Goal: Information Seeking & Learning: Check status

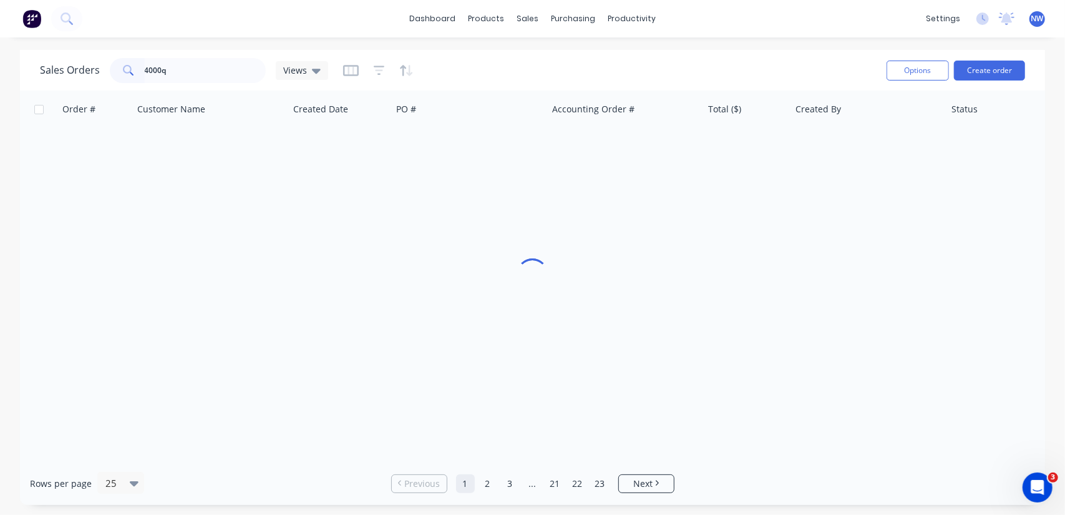
type input "4000"
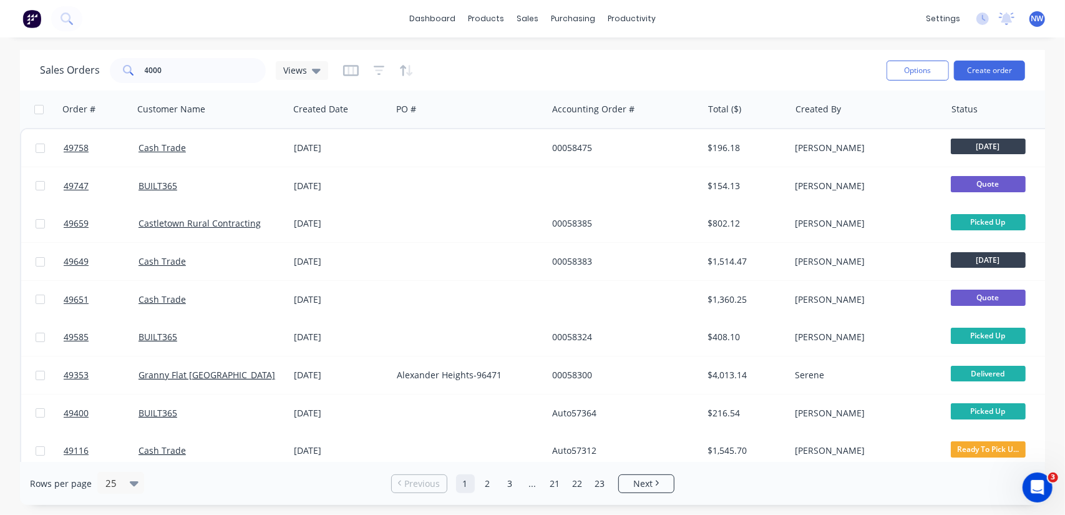
click at [328, 20] on div "dashboard products sales purchasing productivity dashboard products Product Cat…" at bounding box center [532, 18] width 1065 height 37
click at [770, 113] on icon "button" at bounding box center [772, 109] width 11 height 10
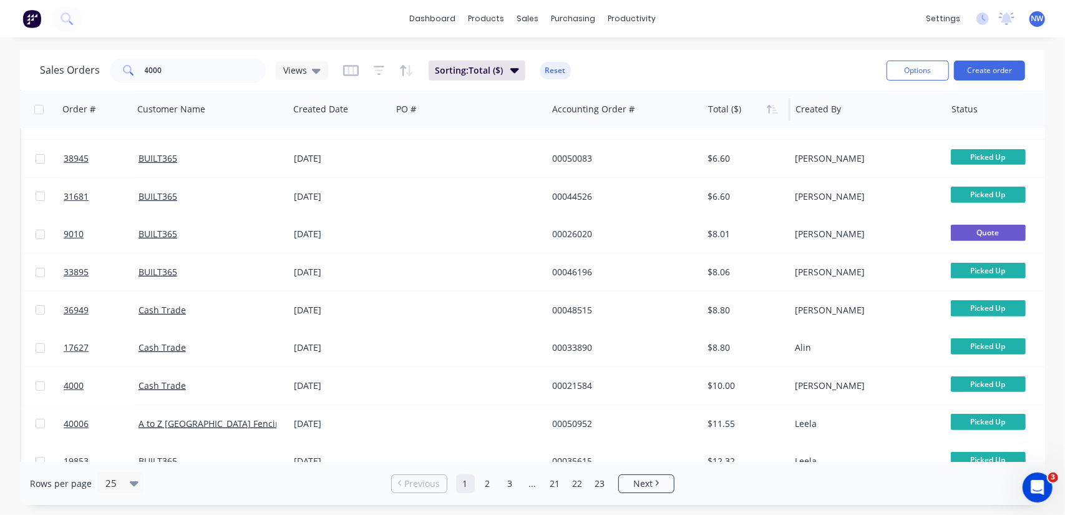
scroll to position [306, 0]
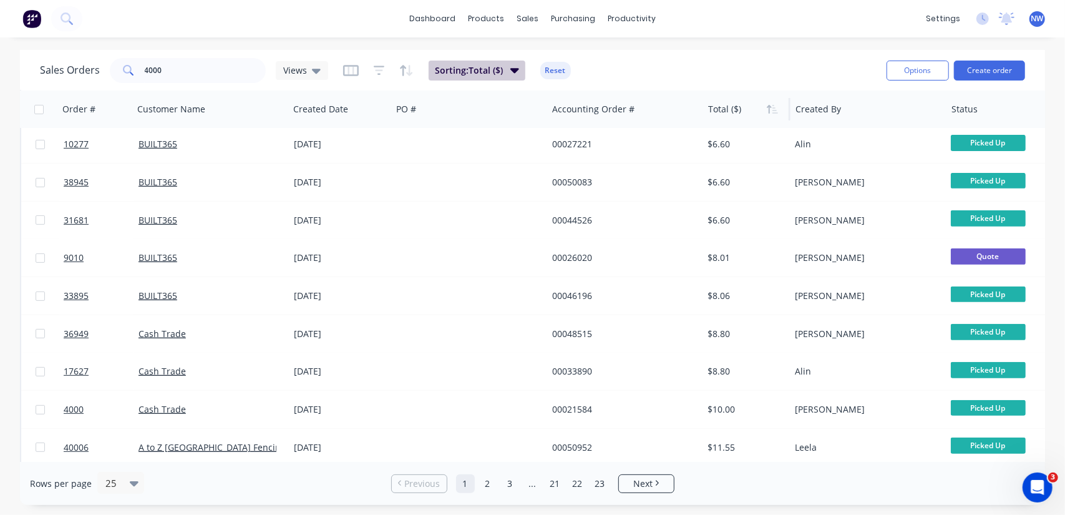
click at [482, 70] on span "Sorting: Total ($)" at bounding box center [469, 70] width 68 height 12
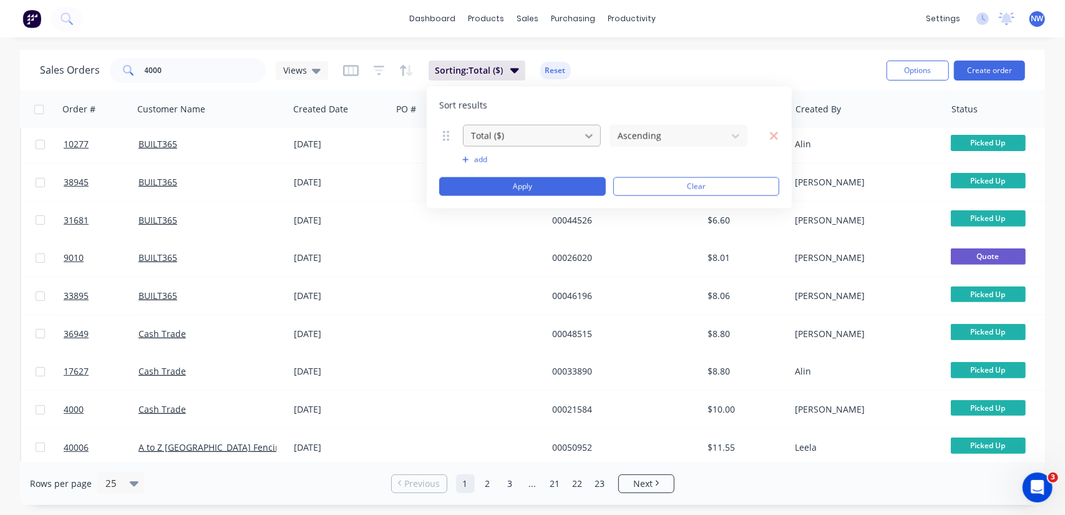
click at [583, 129] on icon at bounding box center [589, 135] width 12 height 12
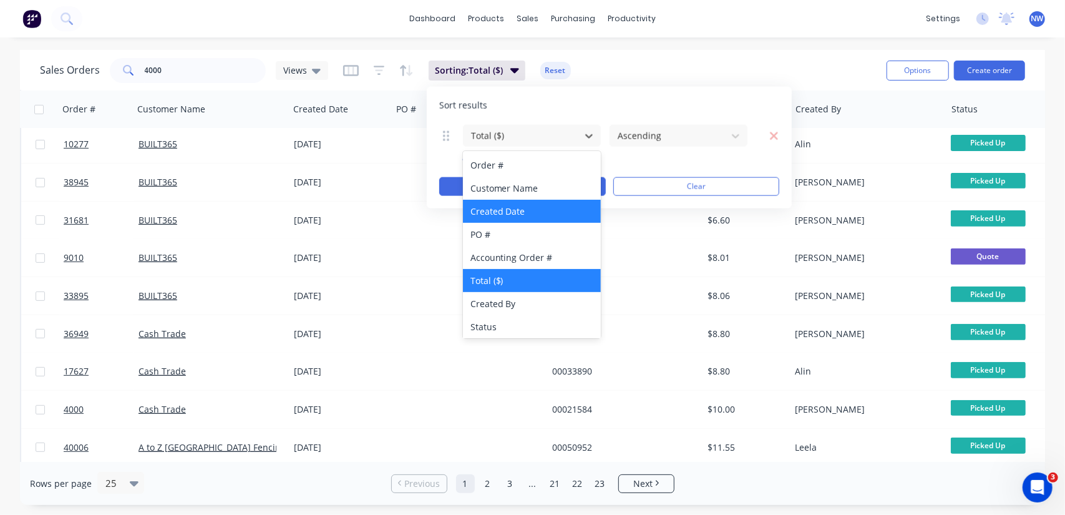
click at [516, 208] on div "Created Date" at bounding box center [532, 211] width 138 height 23
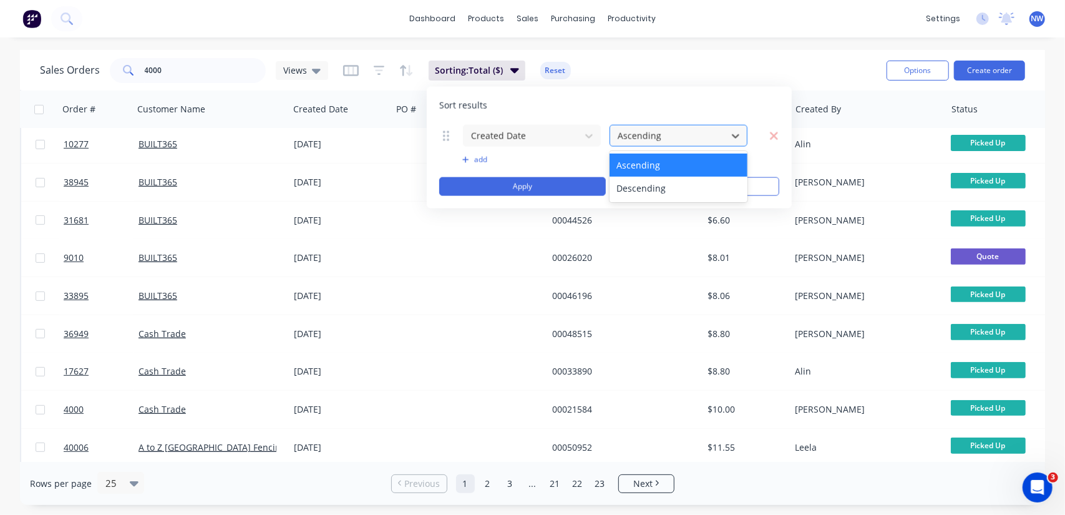
click at [665, 136] on div at bounding box center [668, 136] width 104 height 16
click at [700, 31] on div "dashboard products sales purchasing productivity dashboard products Product Cat…" at bounding box center [532, 18] width 1065 height 37
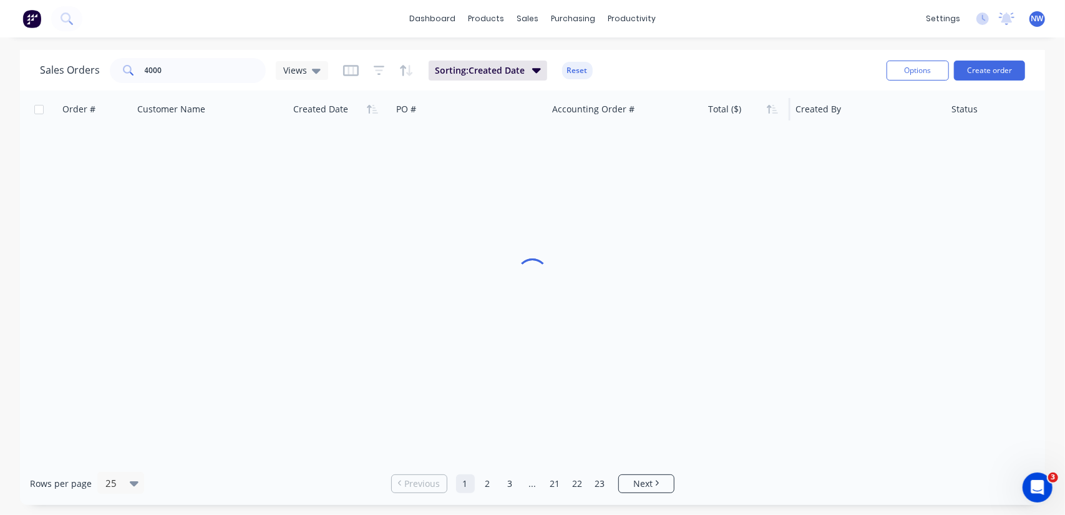
drag, startPoint x: 574, startPoint y: 69, endPoint x: 510, endPoint y: 62, distance: 64.0
click at [574, 69] on button "Reset" at bounding box center [577, 70] width 31 height 17
click at [376, 75] on icon "button" at bounding box center [379, 70] width 11 height 12
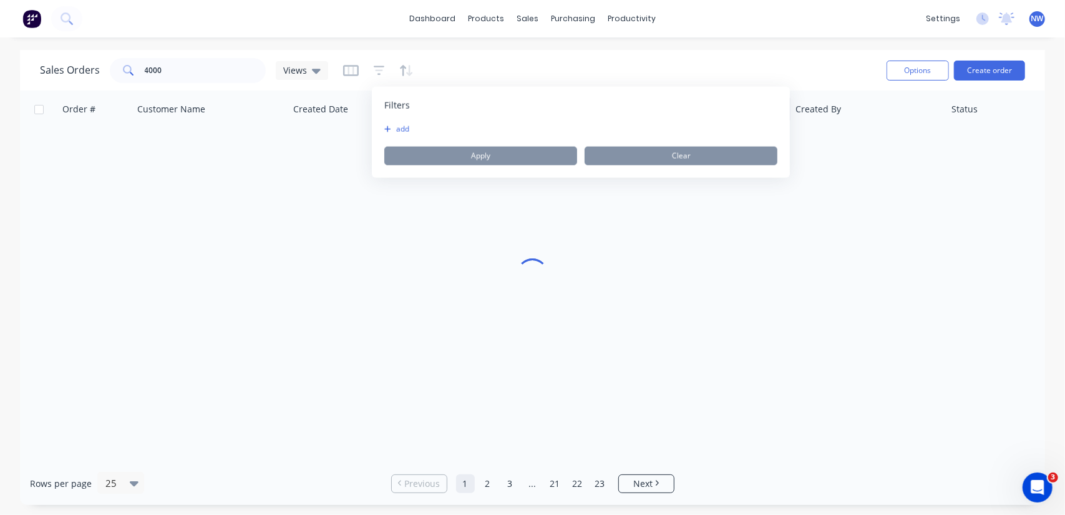
click at [382, 133] on div "Filters add Apply Clear" at bounding box center [581, 132] width 418 height 91
click at [383, 128] on div "Filters add Apply Clear" at bounding box center [581, 132] width 418 height 91
click at [397, 128] on button "add" at bounding box center [399, 129] width 31 height 10
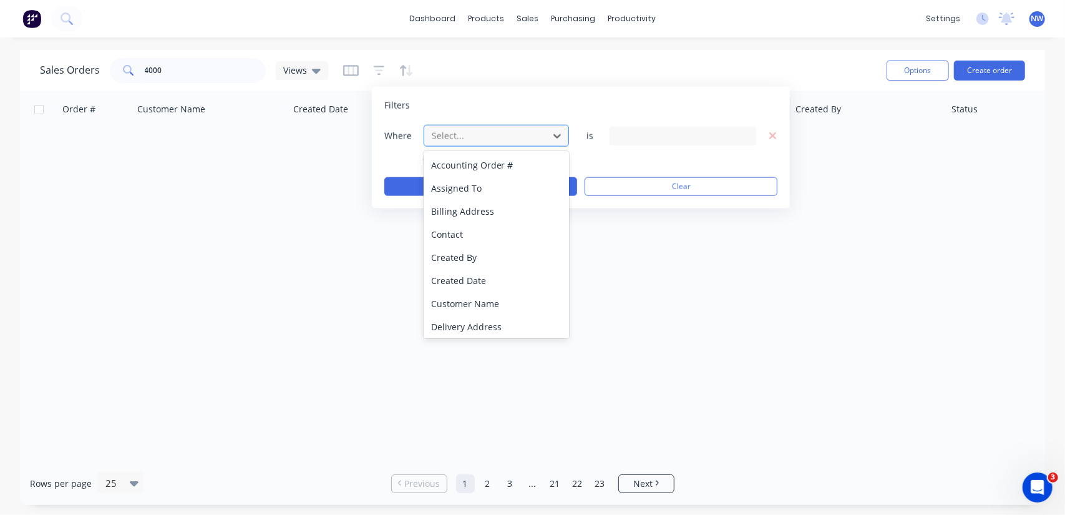
click at [454, 134] on div at bounding box center [486, 136] width 112 height 16
drag, startPoint x: 440, startPoint y: 284, endPoint x: 446, endPoint y: 280, distance: 7.3
click at [440, 284] on div "Created Date" at bounding box center [497, 280] width 146 height 23
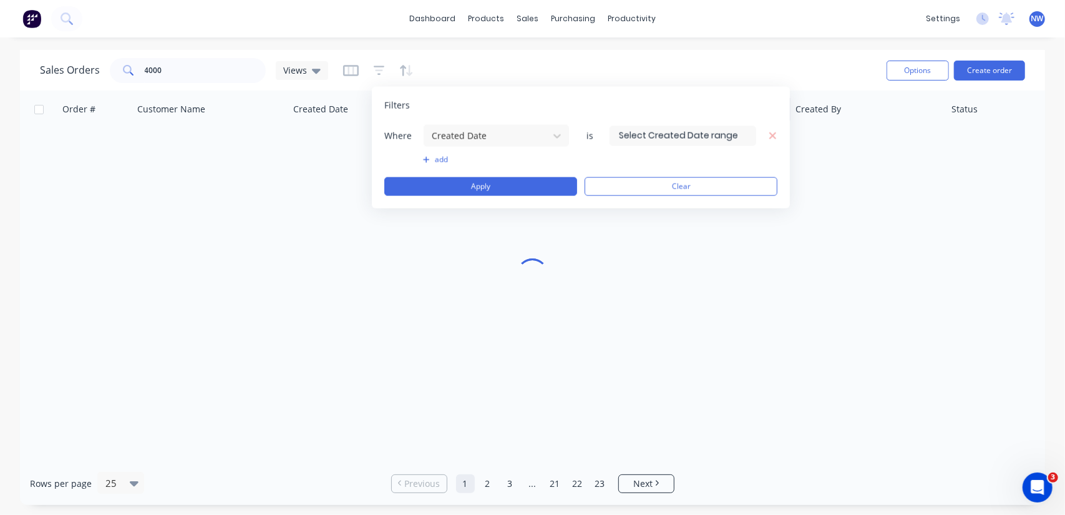
click at [623, 135] on input at bounding box center [682, 135] width 145 height 19
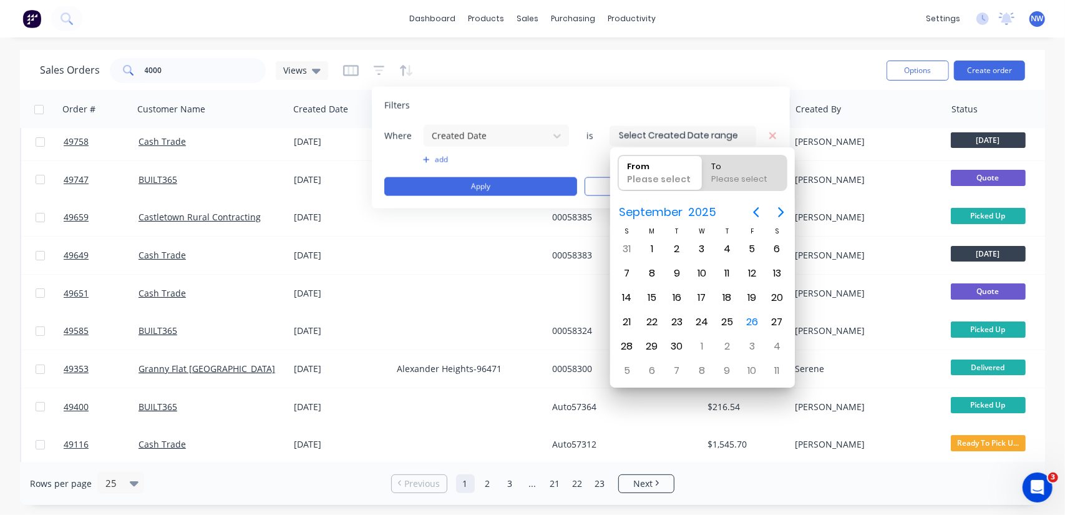
scroll to position [0, 0]
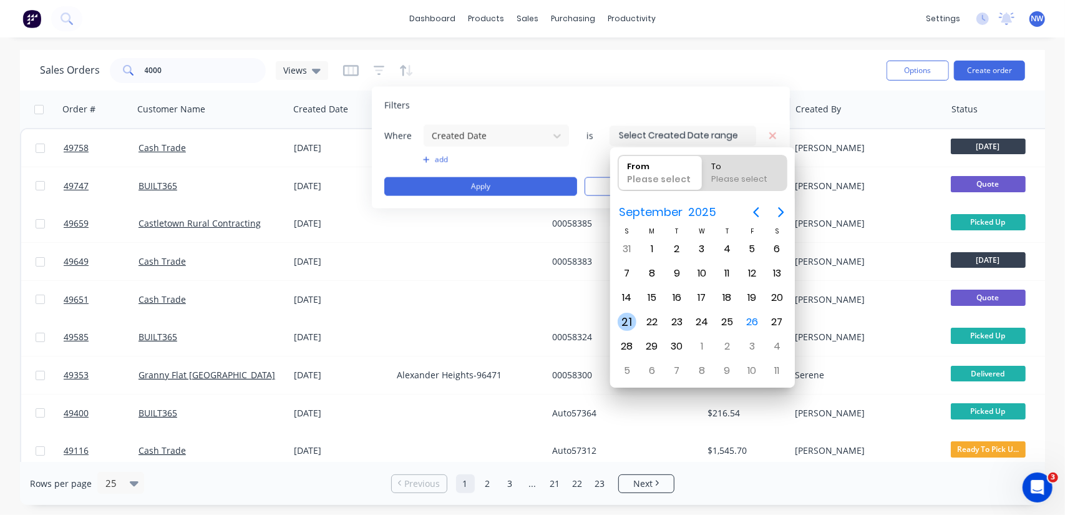
click at [627, 316] on div "21" at bounding box center [627, 322] width 19 height 19
type input "21/09/25"
radio input "false"
radio input "true"
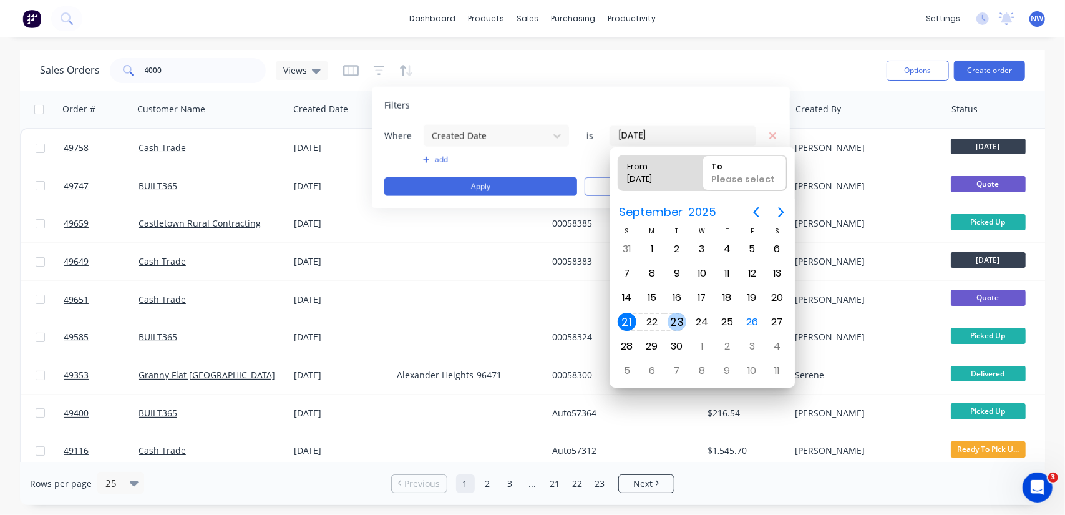
click at [675, 329] on div "23" at bounding box center [676, 322] width 25 height 24
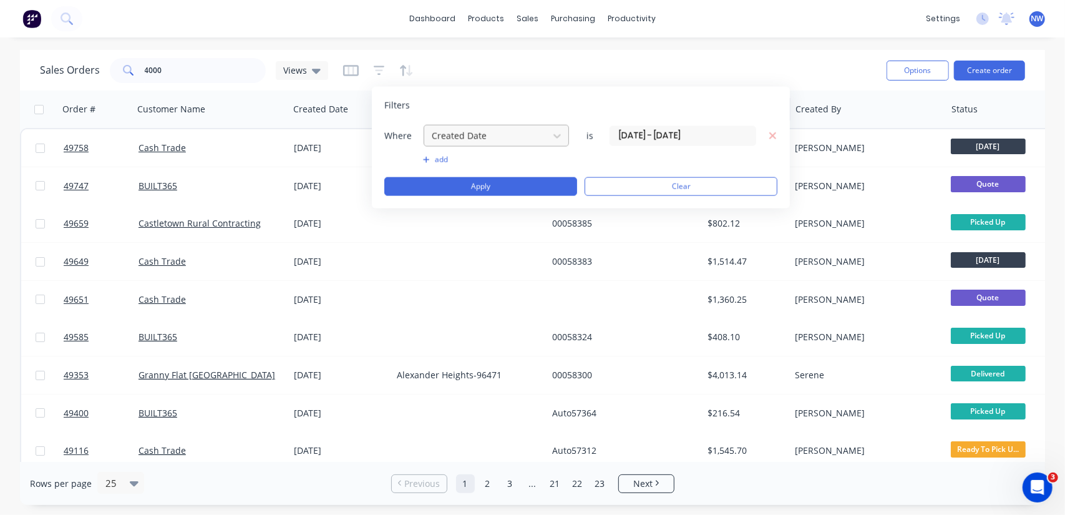
click at [495, 130] on div at bounding box center [486, 136] width 112 height 16
click at [686, 137] on input "21/09/25 - 23/09/25" at bounding box center [682, 135] width 145 height 19
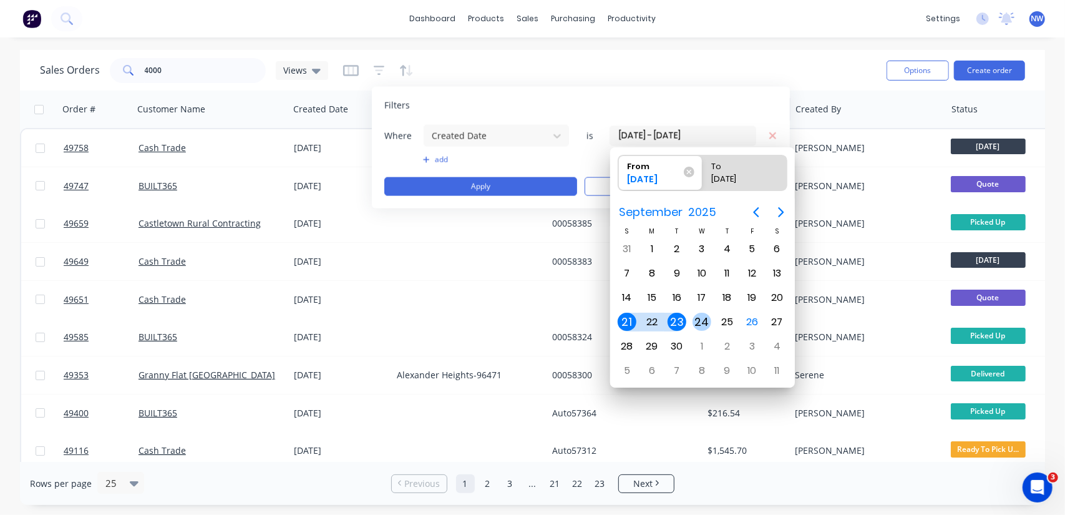
click at [704, 321] on div "24" at bounding box center [701, 322] width 19 height 19
type input "24/09/25"
radio input "false"
radio input "true"
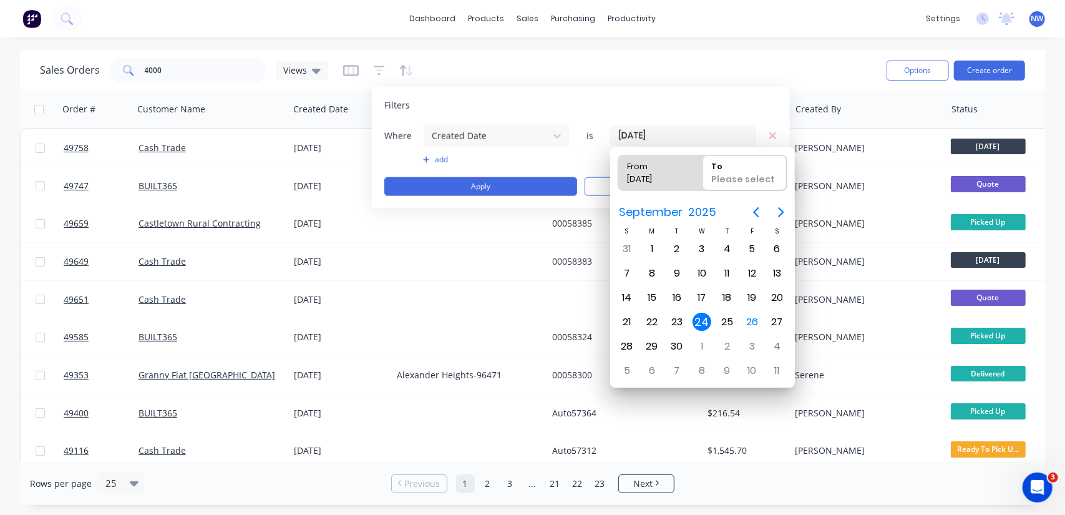
click at [702, 321] on div "24" at bounding box center [701, 322] width 19 height 19
type input "24/09/25 - 24/09/25"
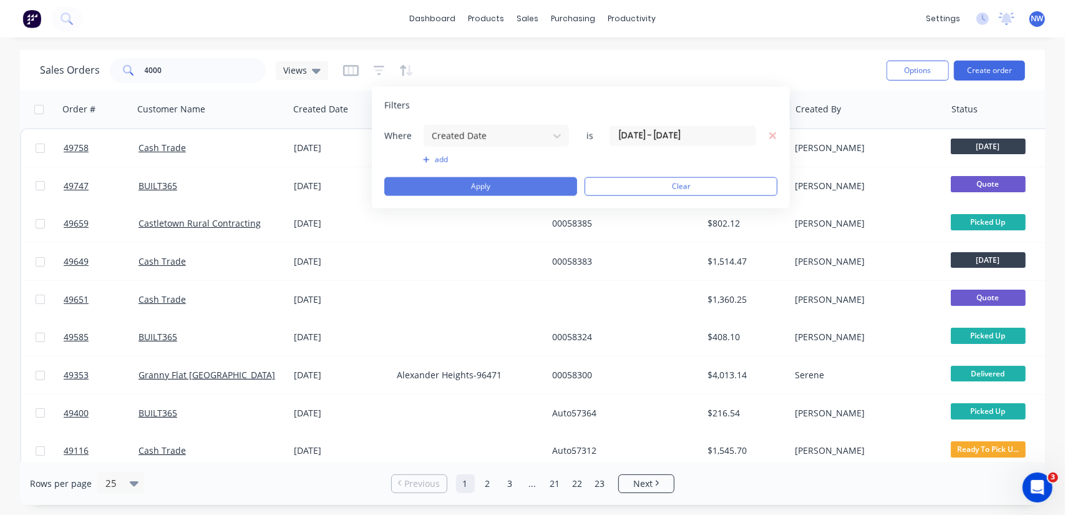
click at [503, 177] on button "Apply" at bounding box center [480, 186] width 193 height 19
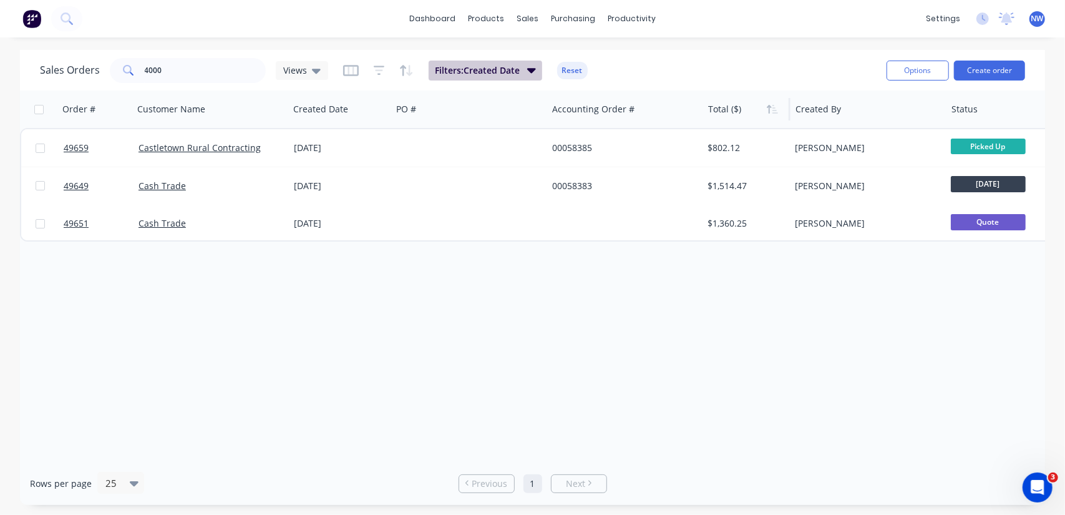
click at [527, 70] on icon "button" at bounding box center [531, 70] width 9 height 14
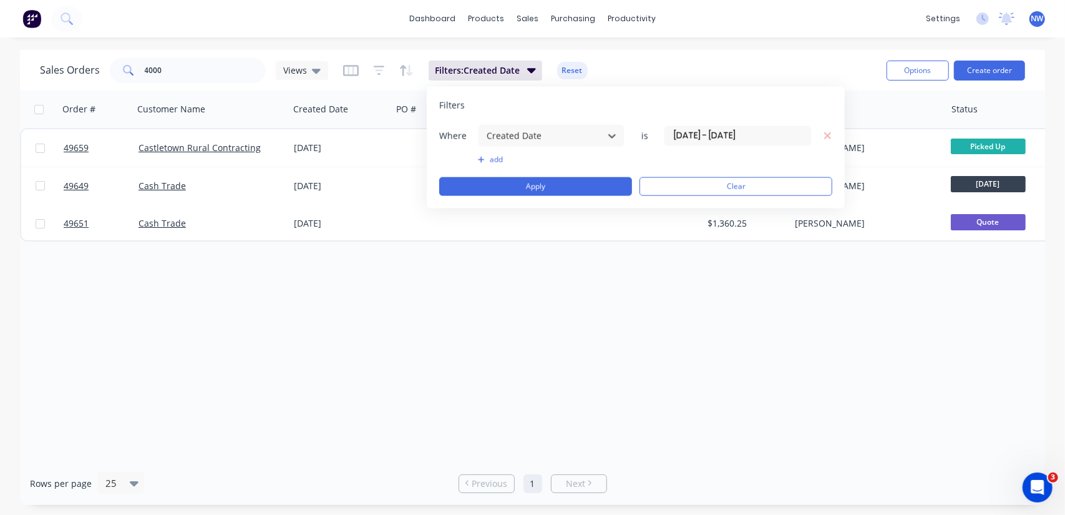
click at [708, 131] on input "24/09/25 - 24/09/25" at bounding box center [737, 135] width 145 height 19
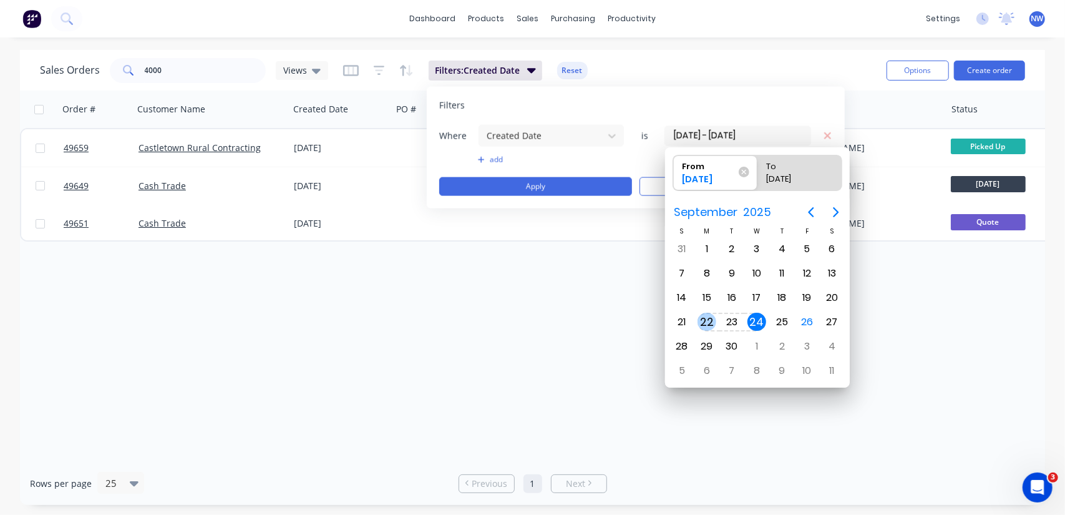
click at [704, 316] on div "22" at bounding box center [706, 322] width 19 height 19
type input "22/09/25 - 24/09/25"
radio input "false"
radio input "true"
click at [735, 319] on div "23" at bounding box center [731, 322] width 19 height 19
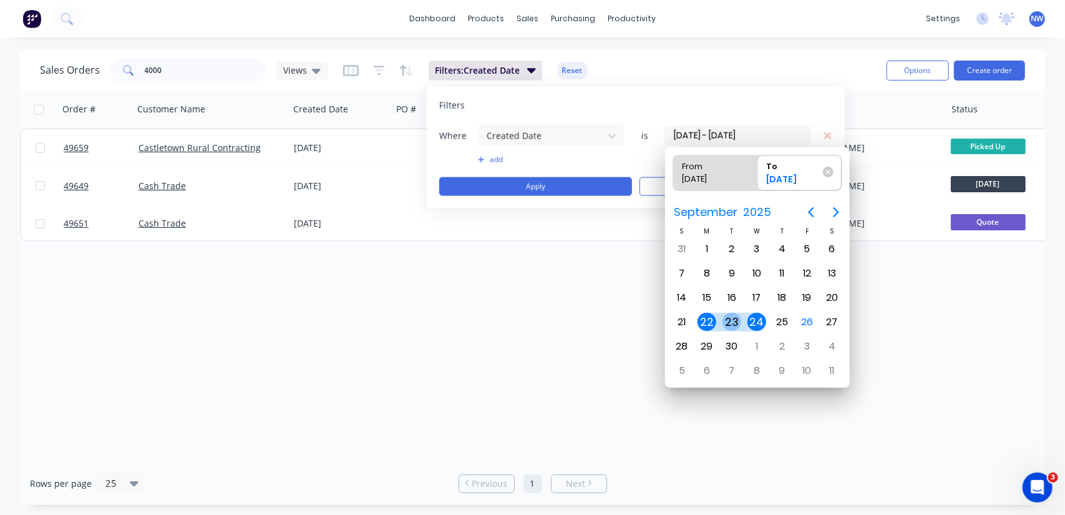
type input "22/09/25 - 23/09/25"
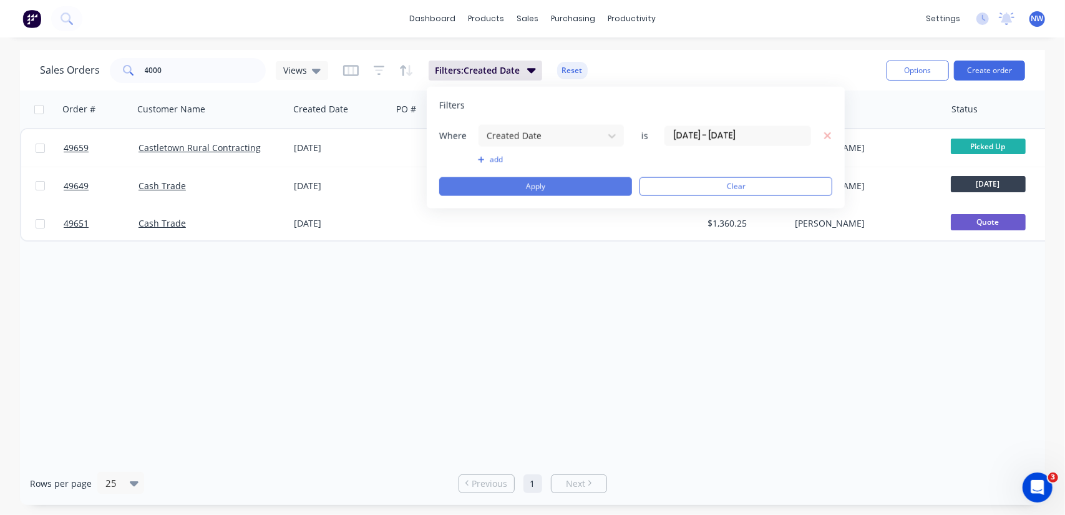
click at [510, 182] on button "Apply" at bounding box center [535, 186] width 193 height 19
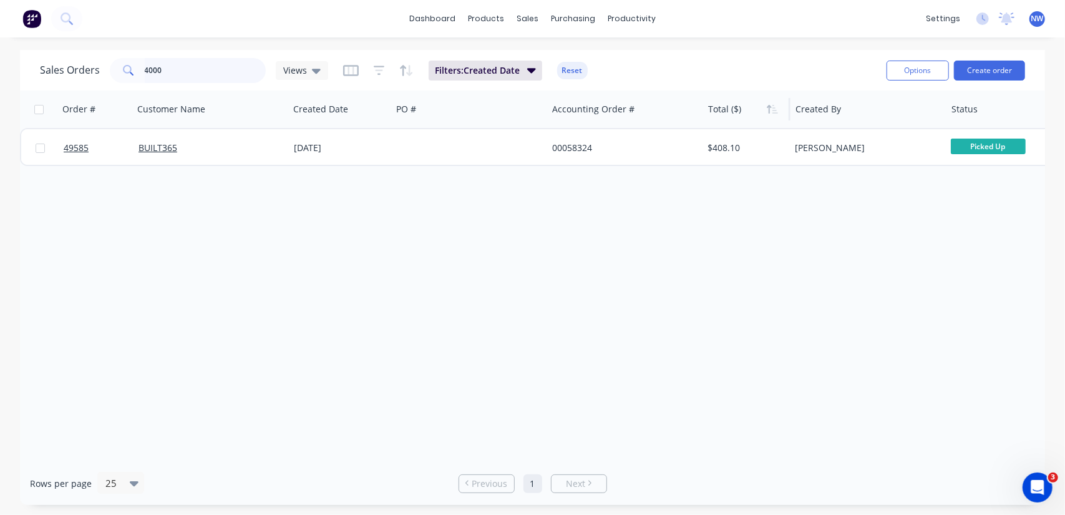
click at [173, 69] on input "4000" at bounding box center [206, 70] width 122 height 25
type input "4"
type input "1"
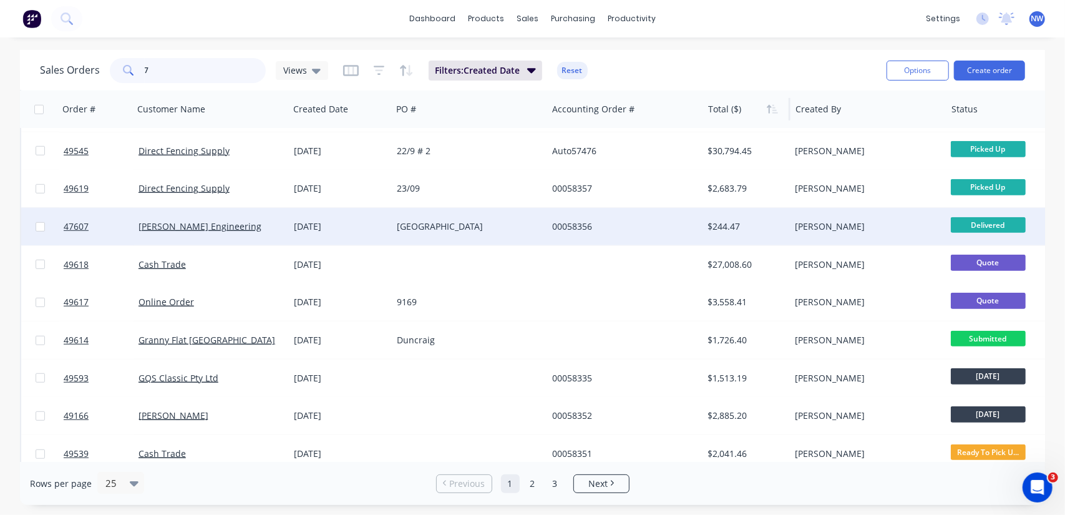
scroll to position [618, 0]
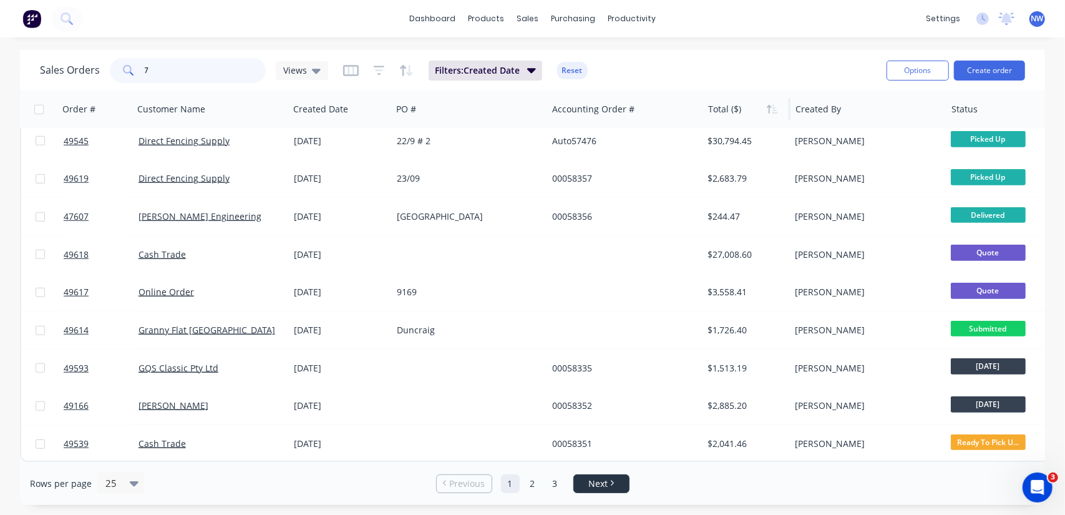
type input "7"
click at [598, 482] on span "Next" at bounding box center [597, 483] width 19 height 12
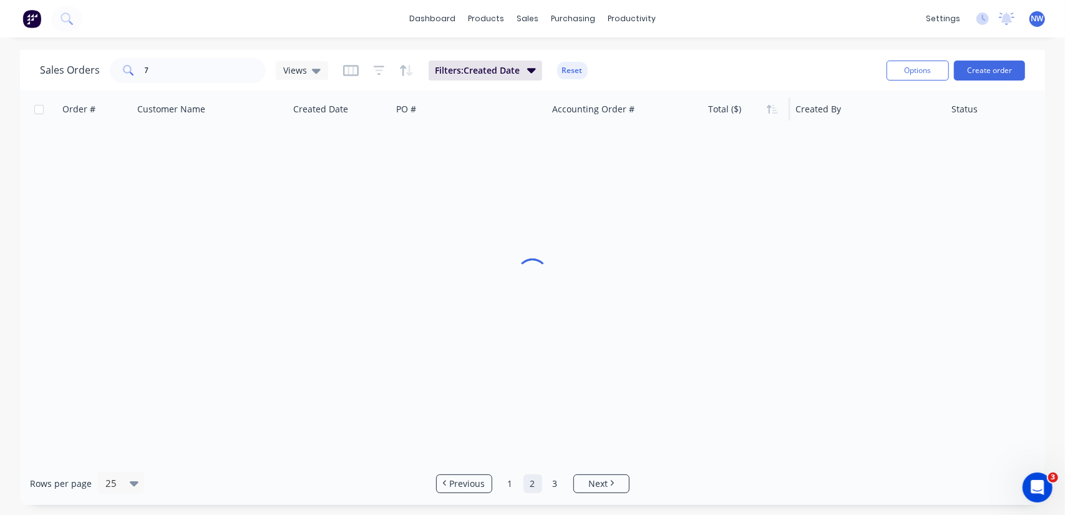
scroll to position [0, 0]
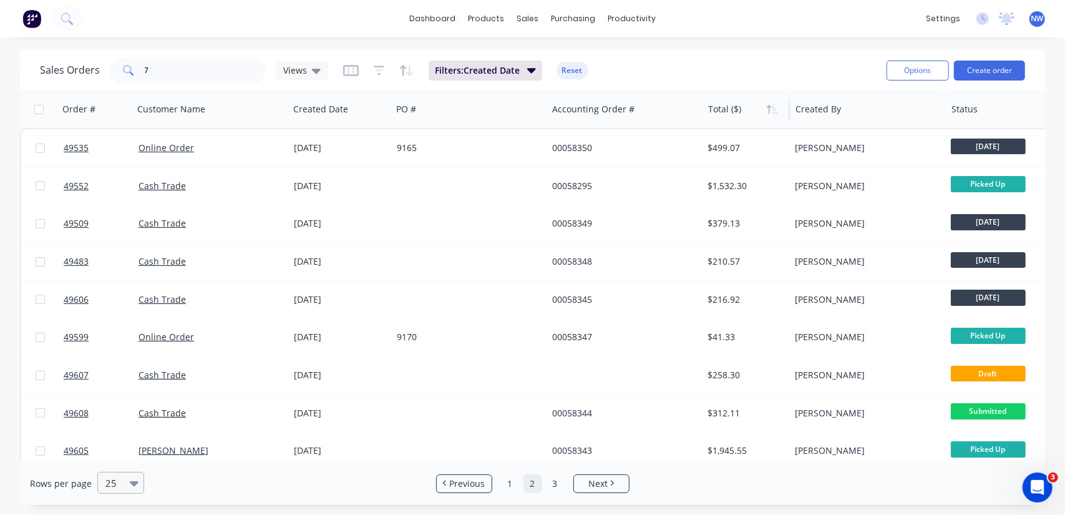
click at [127, 485] on div "25" at bounding box center [114, 482] width 29 height 21
click at [124, 453] on div "100" at bounding box center [118, 452] width 47 height 23
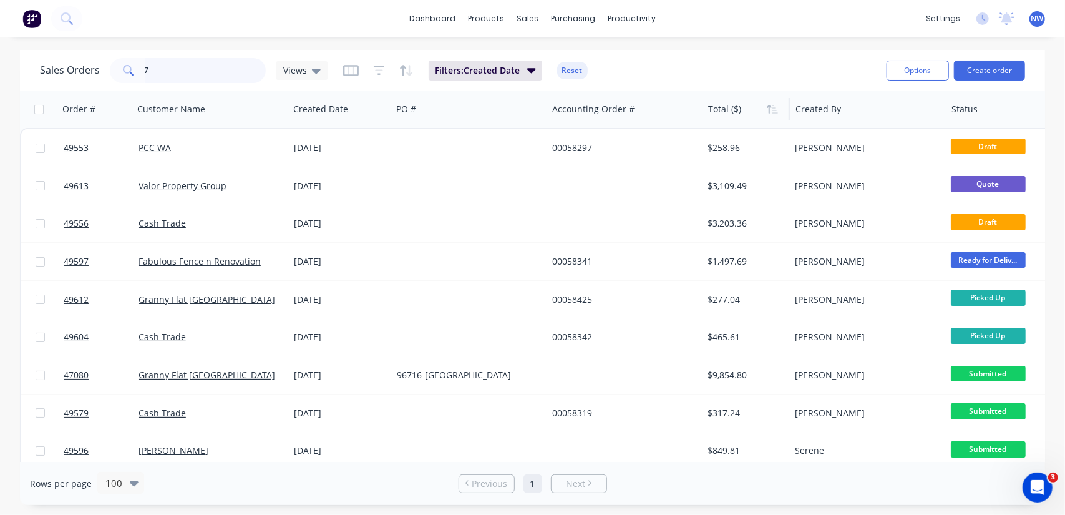
click at [156, 76] on input "7" at bounding box center [206, 70] width 122 height 25
click at [167, 70] on input "text" at bounding box center [206, 70] width 122 height 25
type input "58404"
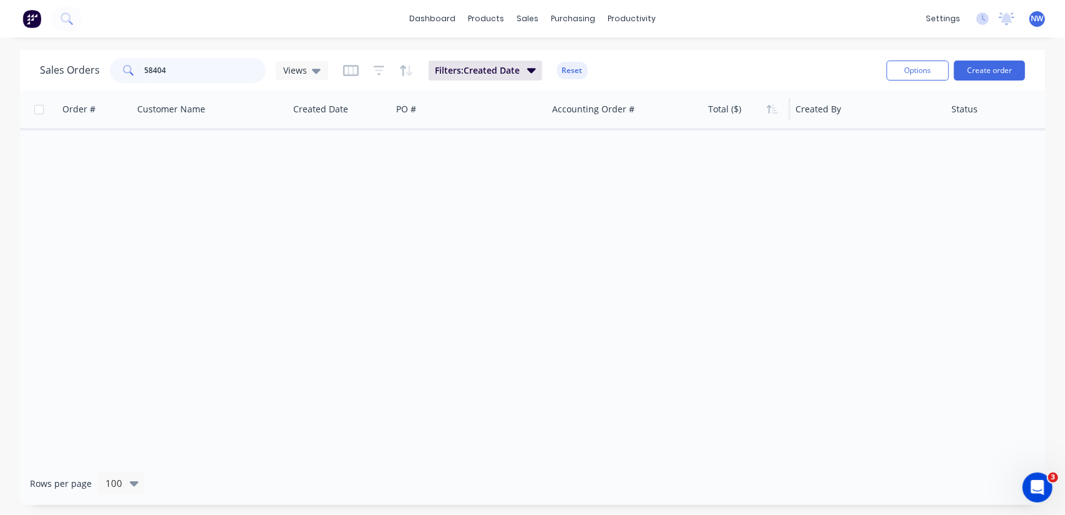
drag, startPoint x: 185, startPoint y: 68, endPoint x: 46, endPoint y: 57, distance: 138.9
click at [70, 69] on div "Sales Orders 58404 Views" at bounding box center [184, 70] width 288 height 25
drag, startPoint x: 180, startPoint y: 67, endPoint x: 76, endPoint y: 62, distance: 103.7
click at [80, 66] on div "Sales Orders 58403 Views" at bounding box center [184, 70] width 288 height 25
drag, startPoint x: 184, startPoint y: 77, endPoint x: 115, endPoint y: 72, distance: 68.8
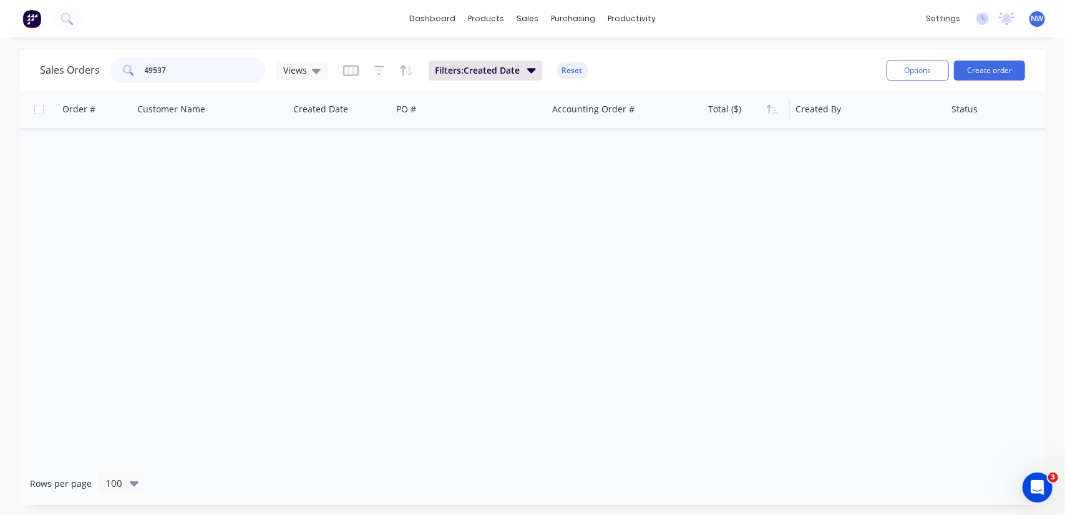
click at [115, 72] on div "49537" at bounding box center [188, 70] width 156 height 25
drag, startPoint x: 200, startPoint y: 64, endPoint x: 0, endPoint y: 61, distance: 199.6
click at [0, 64] on div "Sales Orders 49537 Views Filters: Created Date Reset Options Create order Order…" at bounding box center [532, 277] width 1065 height 455
click at [530, 75] on icon "button" at bounding box center [531, 70] width 9 height 14
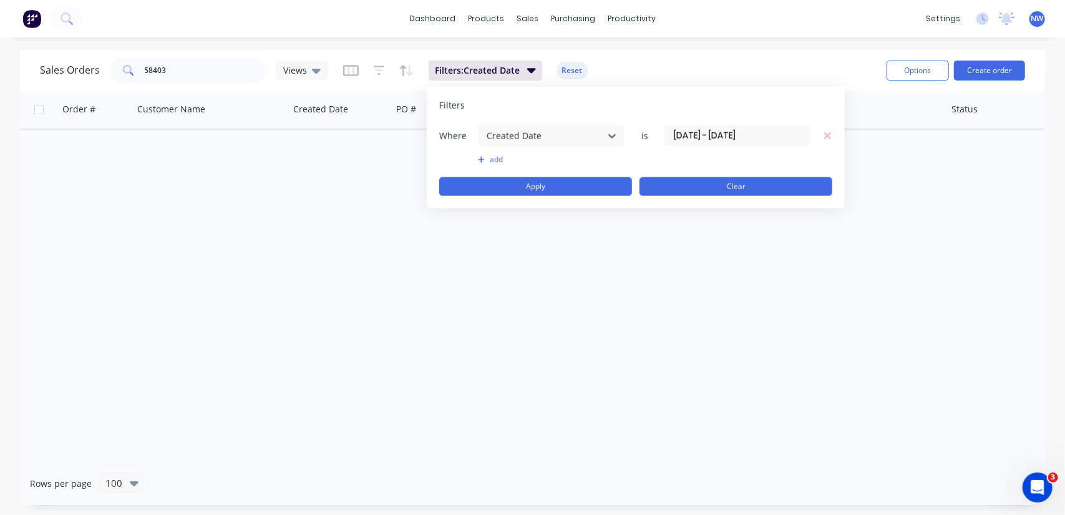
click at [749, 190] on button "Clear" at bounding box center [735, 186] width 193 height 19
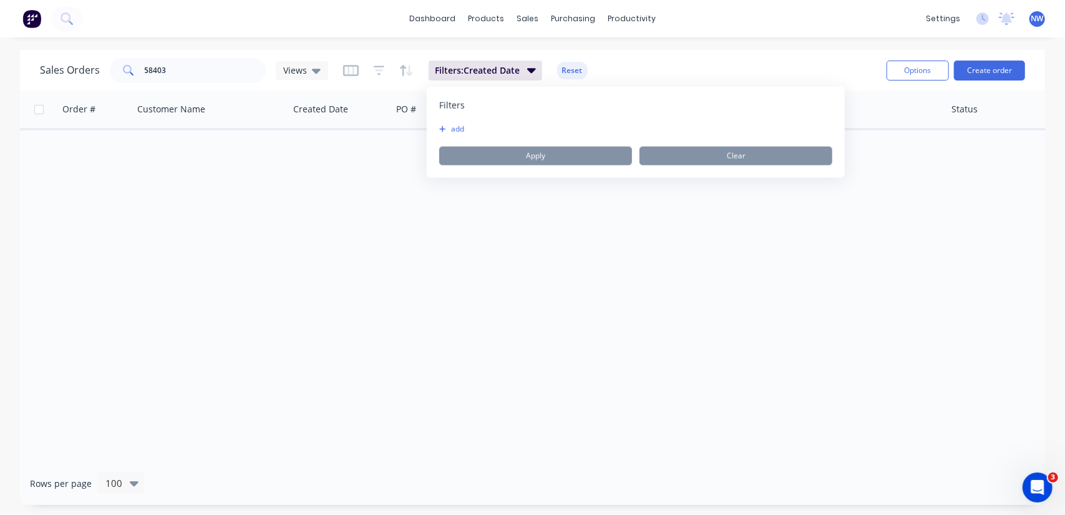
click at [714, 36] on div "dashboard products sales purchasing productivity dashboard products Product Cat…" at bounding box center [532, 18] width 1065 height 37
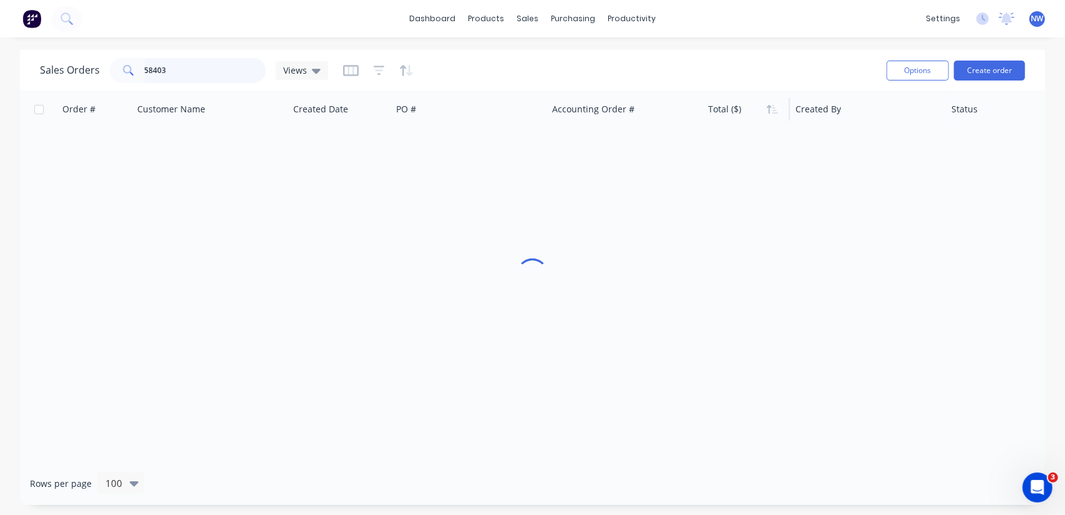
click at [182, 75] on input "58403" at bounding box center [206, 70] width 122 height 25
drag, startPoint x: 183, startPoint y: 74, endPoint x: 95, endPoint y: 69, distance: 88.1
click at [95, 69] on div "Sales Orders 58403 Views" at bounding box center [184, 70] width 288 height 25
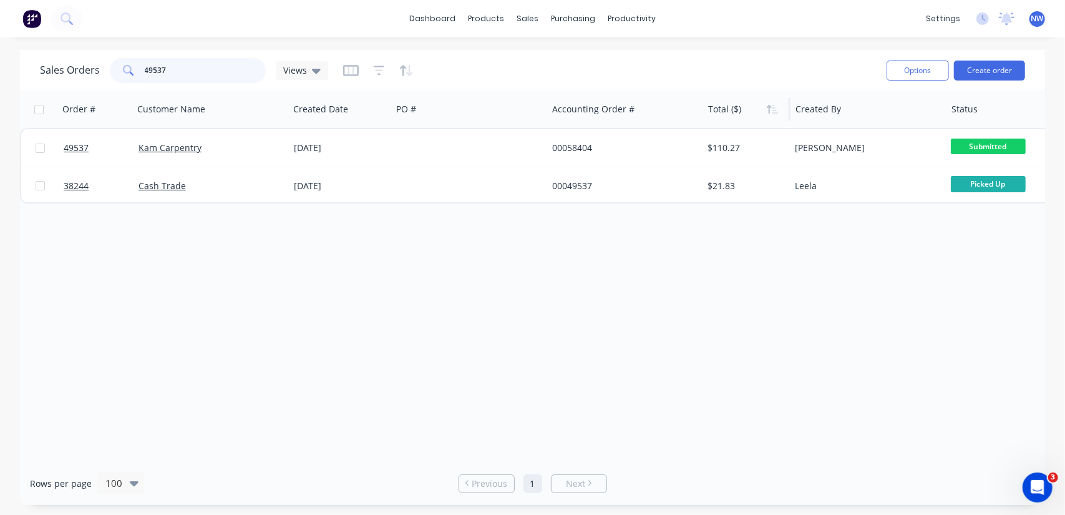
drag, startPoint x: 182, startPoint y: 69, endPoint x: 50, endPoint y: 61, distance: 132.5
click at [56, 78] on div "Sales Orders 49537 Views" at bounding box center [184, 70] width 288 height 25
click at [192, 71] on input "49667" at bounding box center [206, 70] width 122 height 25
click at [520, 17] on div "sales" at bounding box center [527, 18] width 34 height 19
click at [575, 65] on div "Sales Orders" at bounding box center [573, 59] width 51 height 11
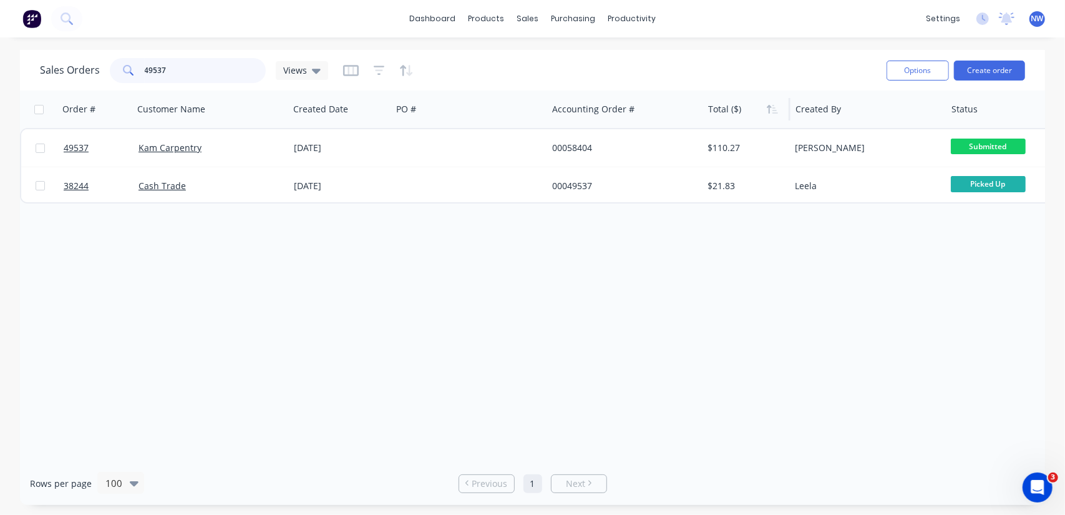
drag, startPoint x: 181, startPoint y: 73, endPoint x: 80, endPoint y: 79, distance: 101.2
click at [82, 81] on div "Sales Orders 49537 Views" at bounding box center [184, 70] width 288 height 25
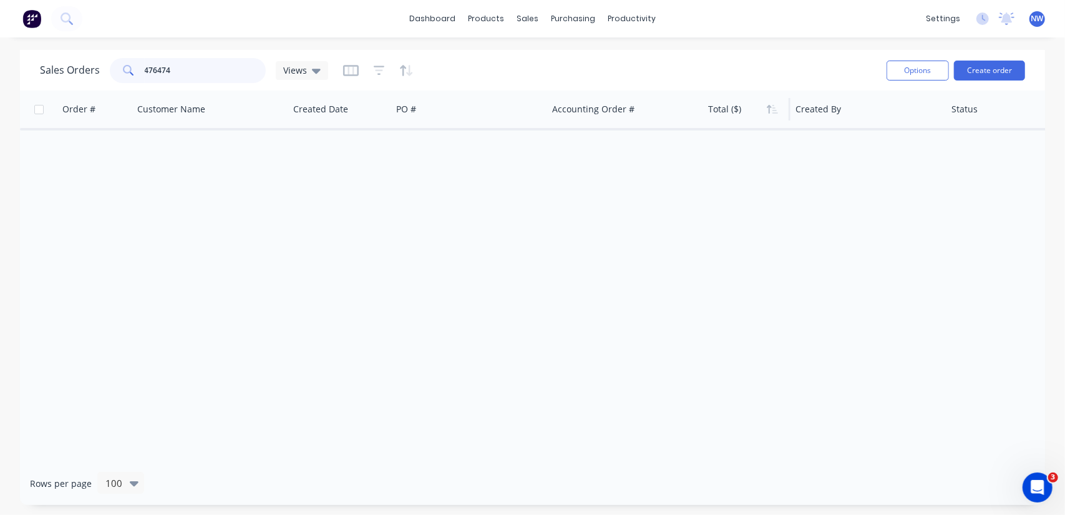
click at [161, 67] on input "476474" at bounding box center [206, 70] width 122 height 25
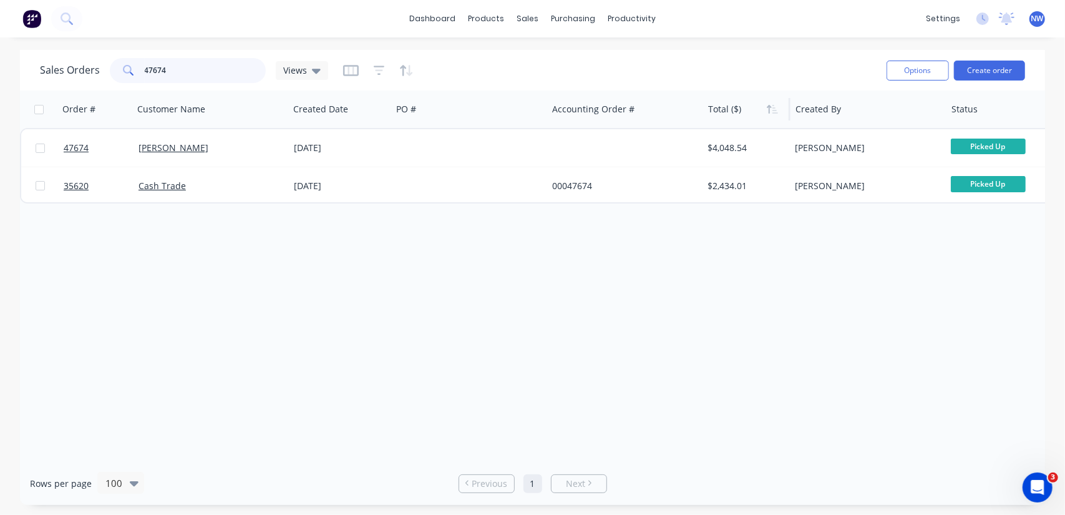
click at [201, 69] on input "47674" at bounding box center [206, 70] width 122 height 25
drag, startPoint x: 175, startPoint y: 70, endPoint x: 124, endPoint y: 58, distance: 52.6
click at [124, 58] on div "47674" at bounding box center [188, 70] width 156 height 25
type input "47674"
drag, startPoint x: 184, startPoint y: 74, endPoint x: 91, endPoint y: 73, distance: 92.9
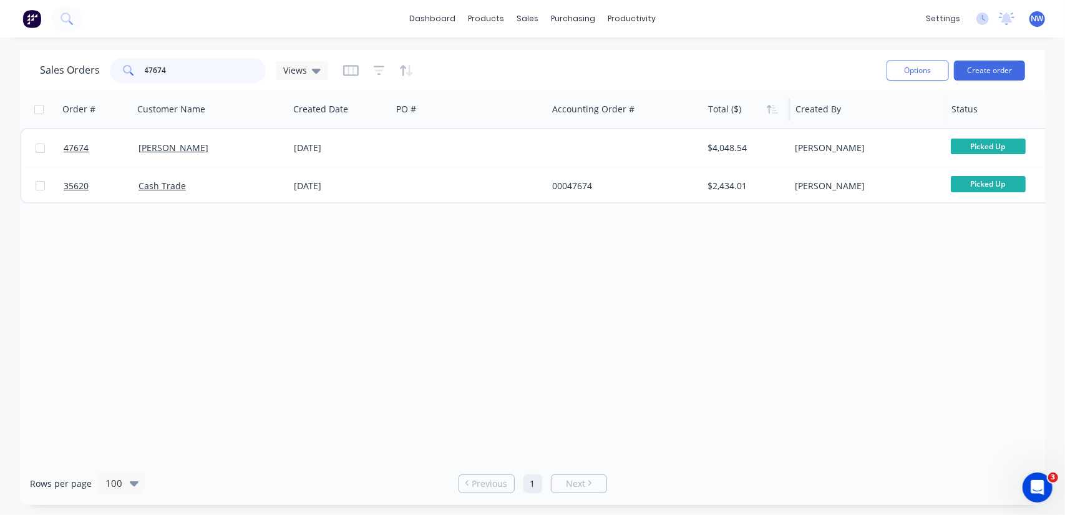
click at [91, 73] on div "Sales Orders 47674 Views" at bounding box center [184, 70] width 288 height 25
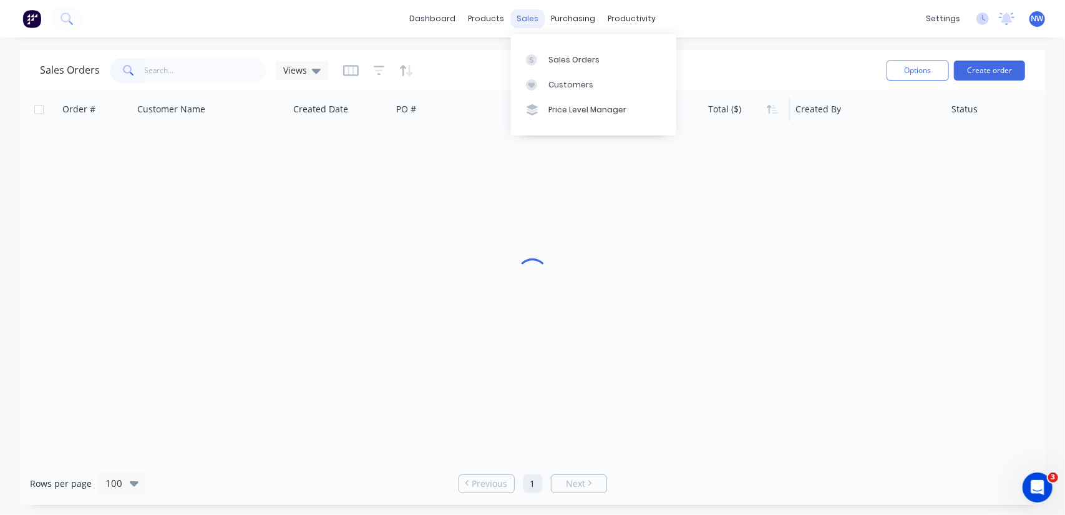
click at [535, 19] on div "sales" at bounding box center [527, 18] width 34 height 19
click at [572, 59] on div "Sales Orders" at bounding box center [573, 59] width 51 height 11
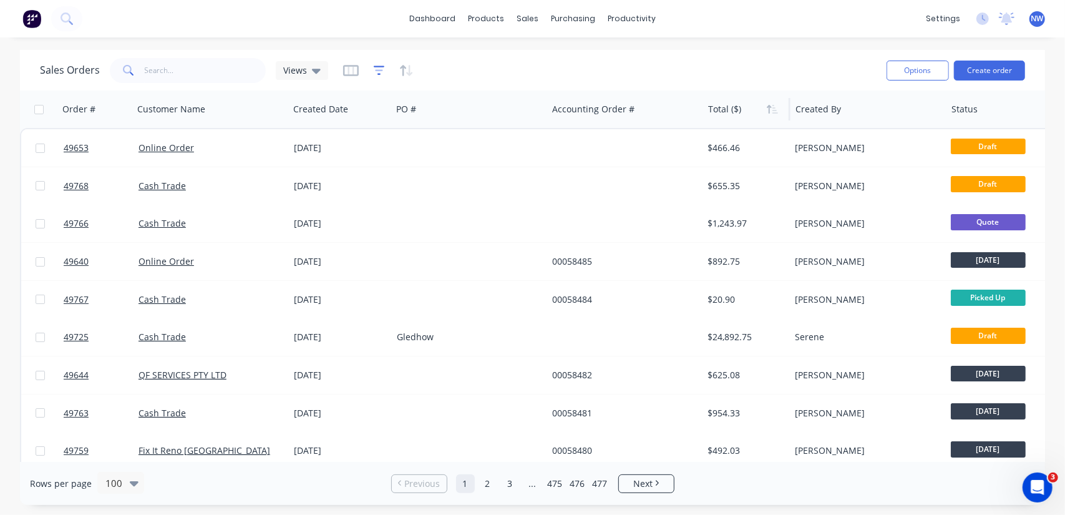
click at [378, 72] on icon "button" at bounding box center [379, 70] width 11 height 12
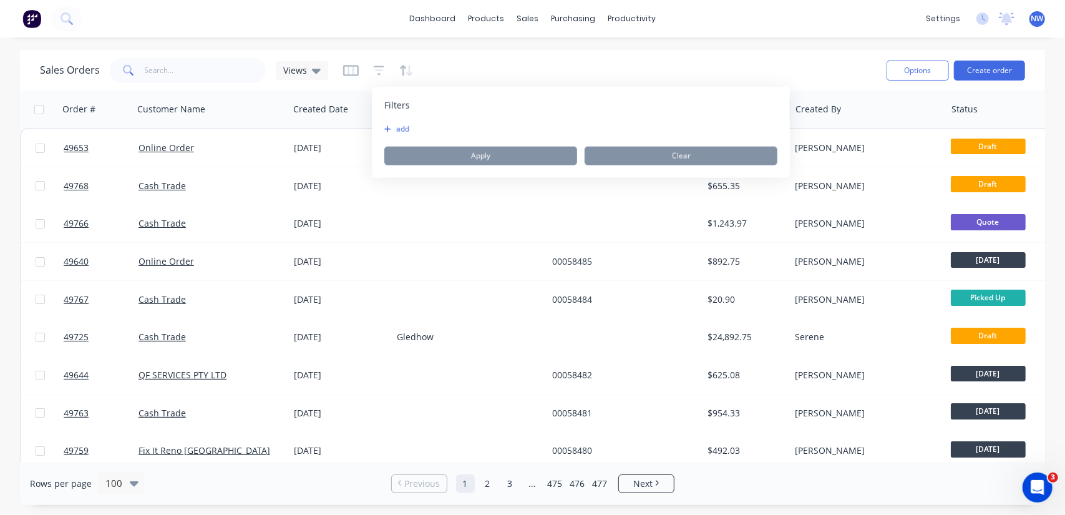
click at [402, 128] on button "add" at bounding box center [399, 129] width 31 height 10
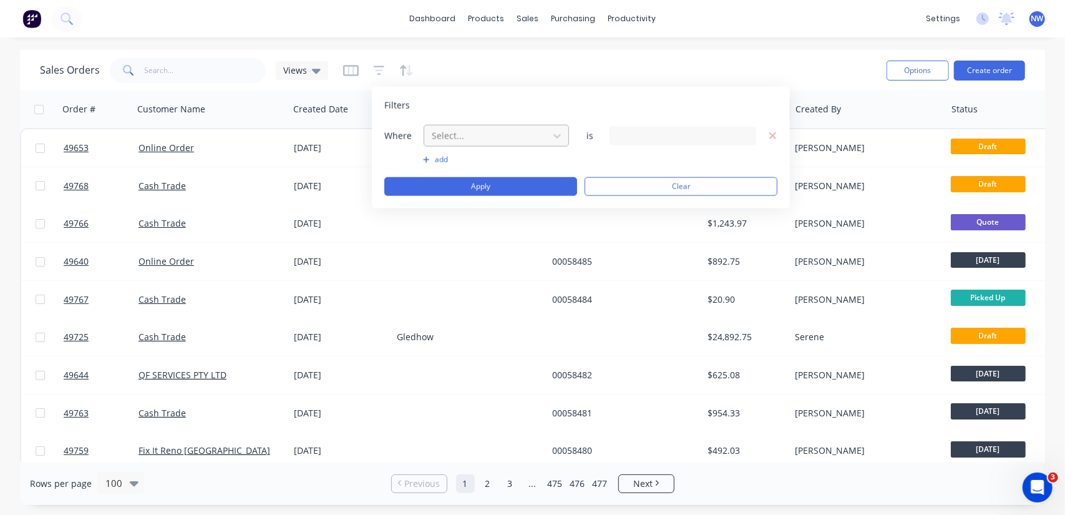
click at [465, 137] on div at bounding box center [486, 136] width 112 height 16
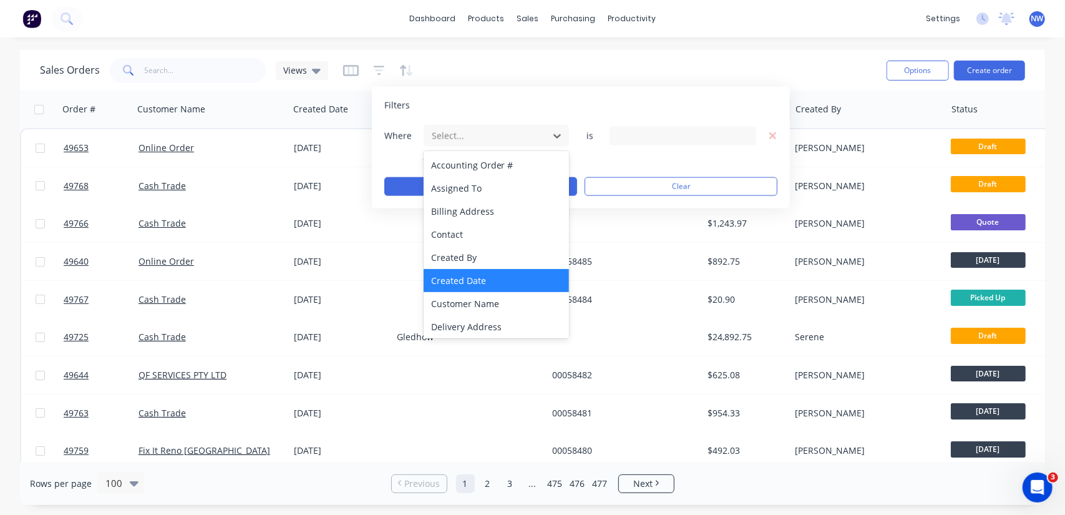
click at [496, 279] on div "Created Date" at bounding box center [497, 280] width 146 height 23
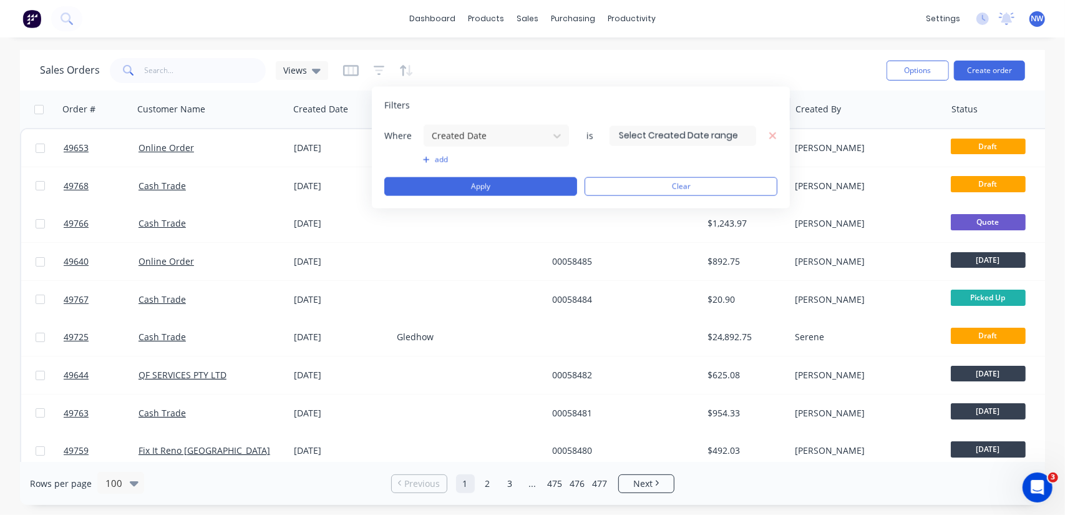
click at [681, 128] on input at bounding box center [682, 135] width 145 height 19
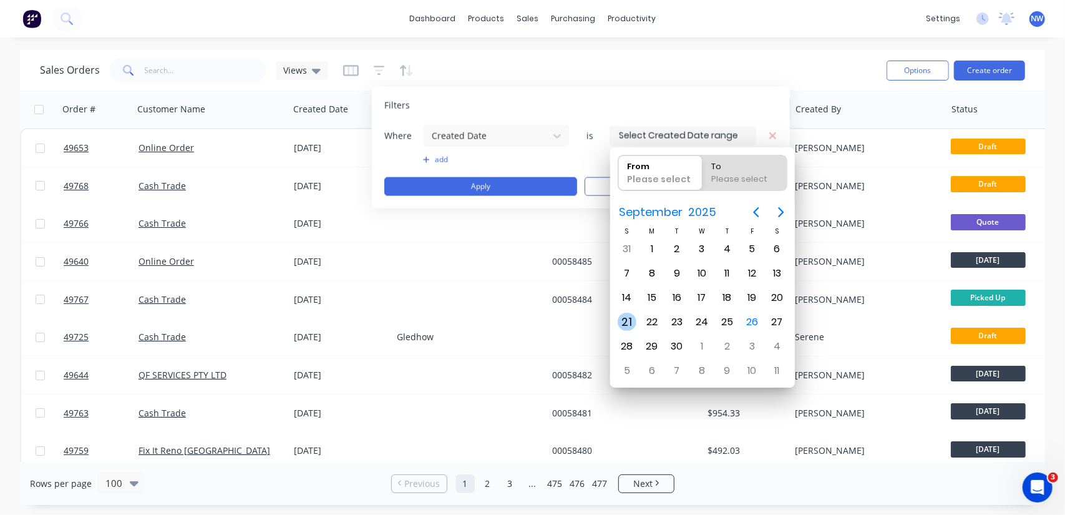
click at [631, 317] on div "21" at bounding box center [627, 322] width 19 height 19
type input "21/09/25"
radio input "false"
radio input "true"
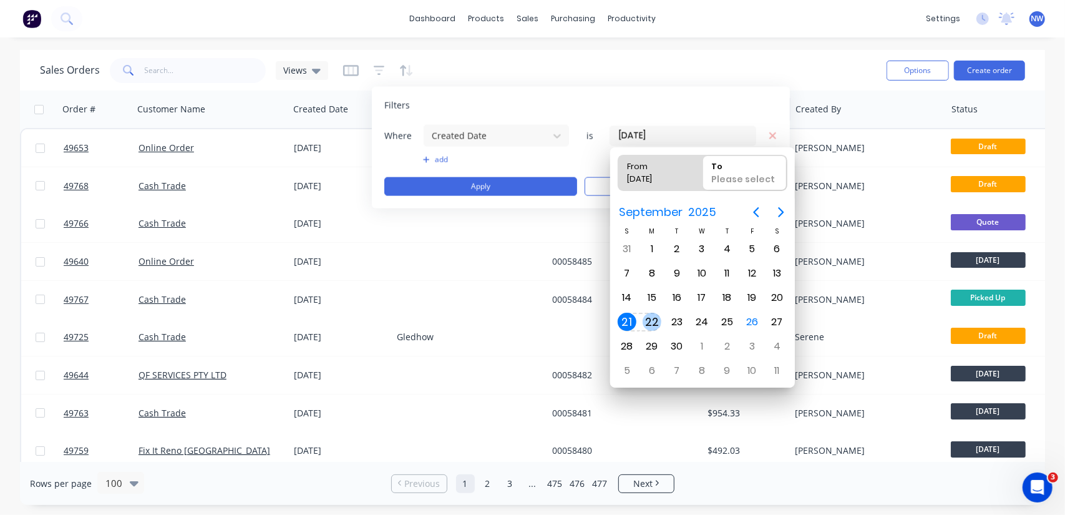
click at [645, 317] on div "22" at bounding box center [651, 322] width 19 height 19
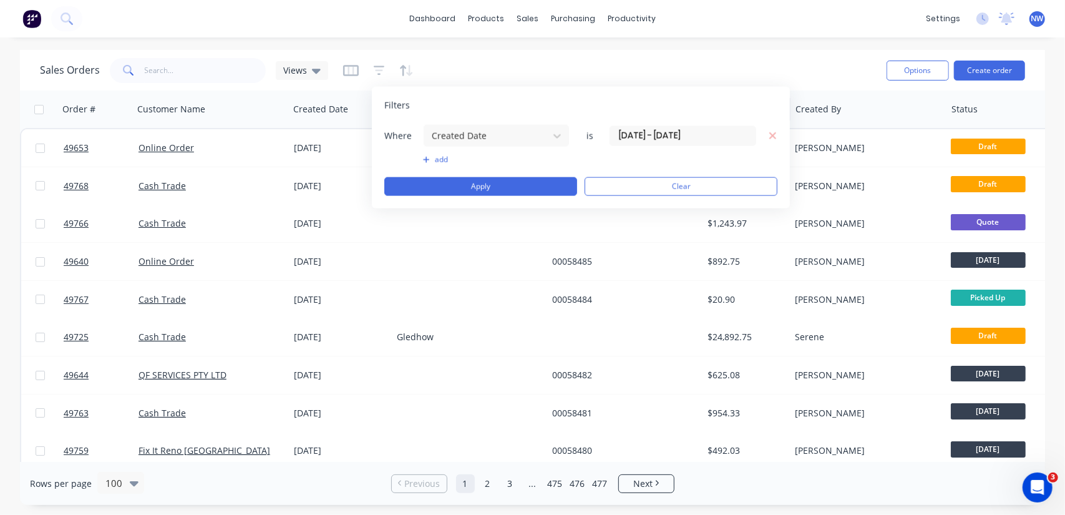
click at [631, 132] on input "21/09/25 - 22/09/25" at bounding box center [682, 135] width 145 height 19
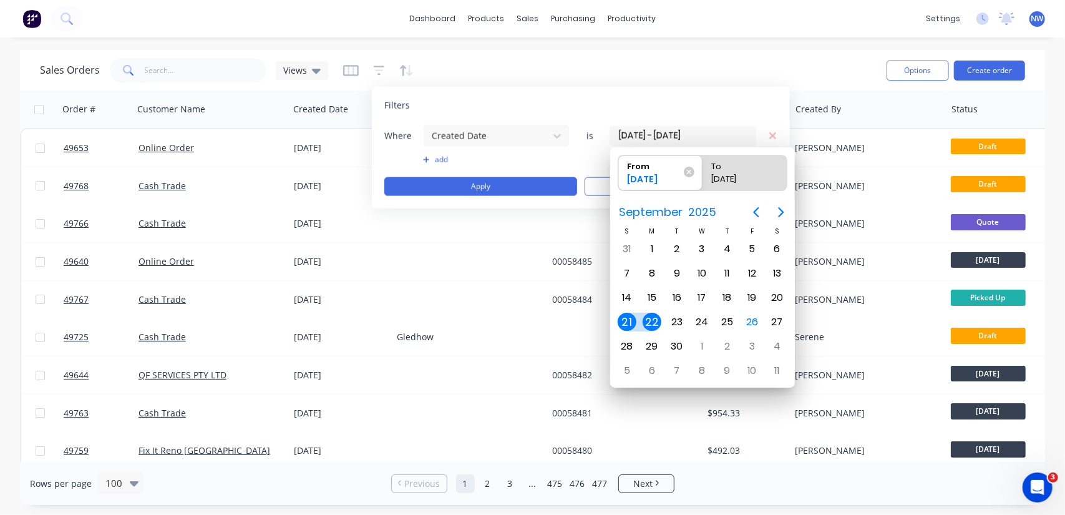
click at [649, 317] on div "22" at bounding box center [651, 322] width 19 height 19
type input "22/09/25 - 22/09/25"
radio input "false"
radio input "true"
click at [724, 324] on div "25" at bounding box center [726, 322] width 19 height 19
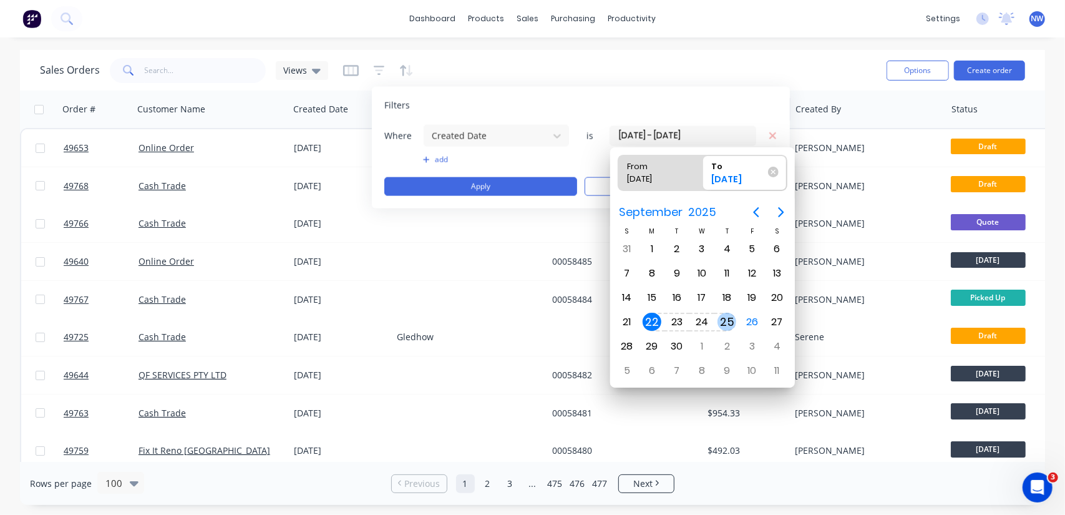
type input "22/09/25 - 25/09/25"
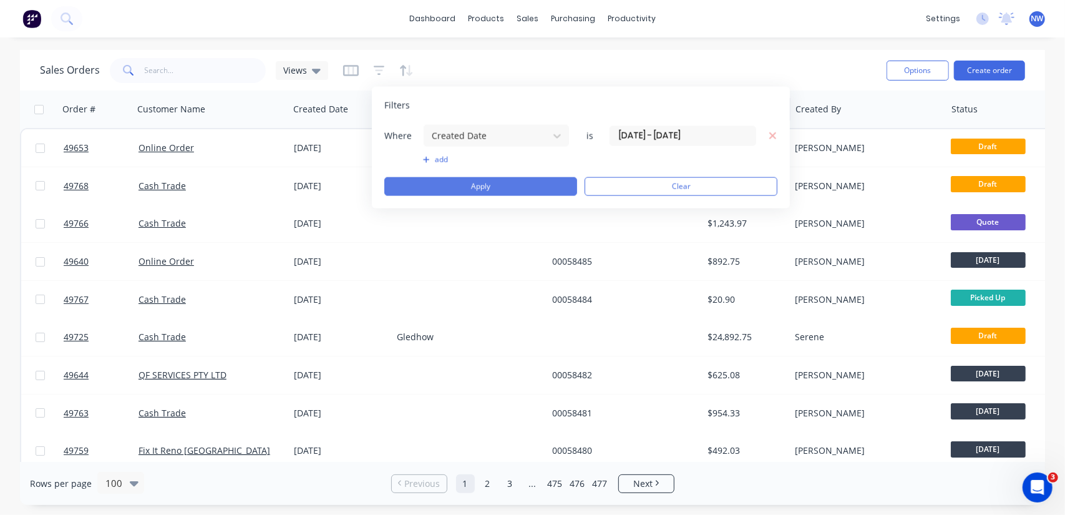
click at [468, 187] on button "Apply" at bounding box center [480, 186] width 193 height 19
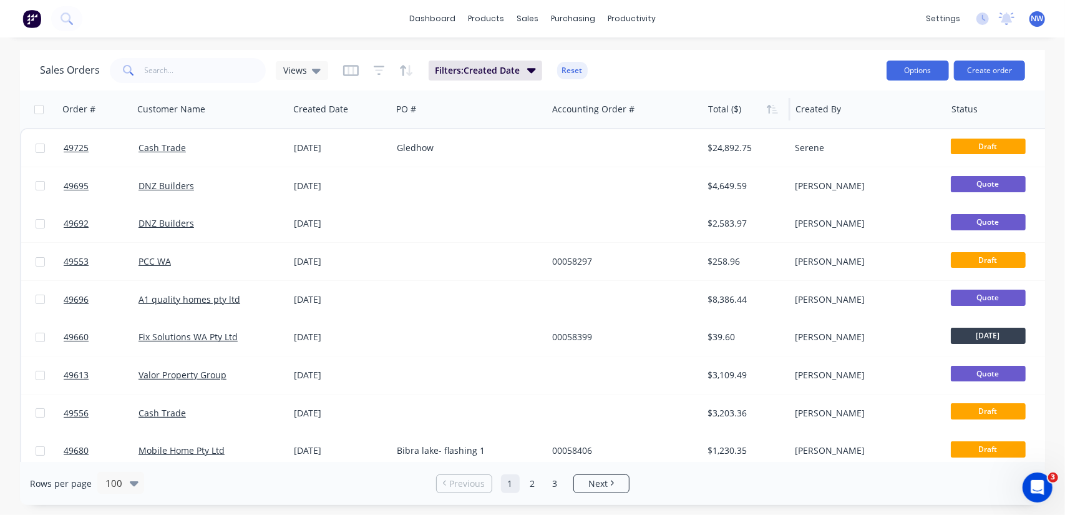
click at [928, 68] on button "Options" at bounding box center [917, 71] width 62 height 20
click at [861, 153] on div "Export" at bounding box center [880, 152] width 115 height 18
click at [185, 65] on input "text" at bounding box center [206, 70] width 122 height 25
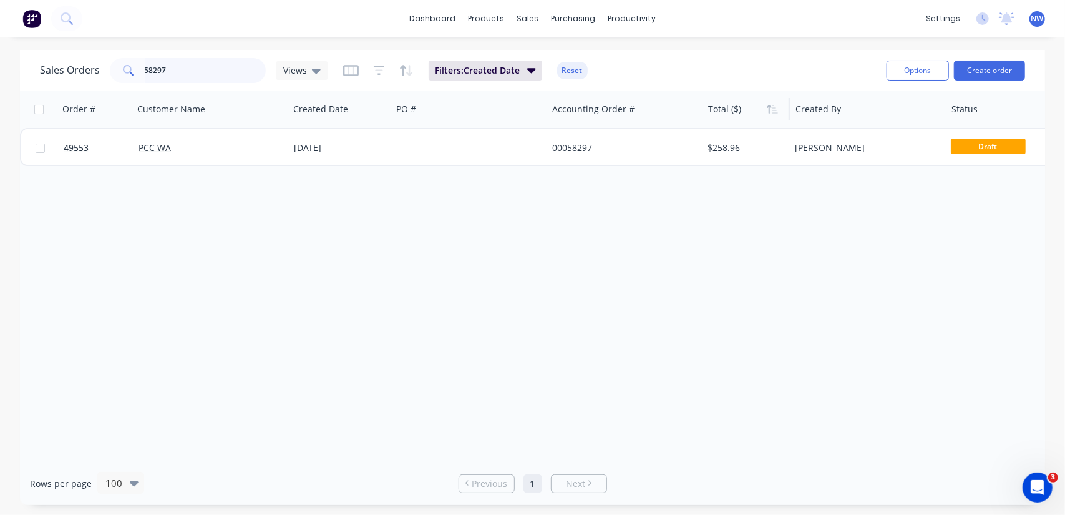
drag, startPoint x: 178, startPoint y: 70, endPoint x: 87, endPoint y: 62, distance: 91.4
click at [89, 62] on div "Sales Orders 58297 Views" at bounding box center [184, 70] width 288 height 25
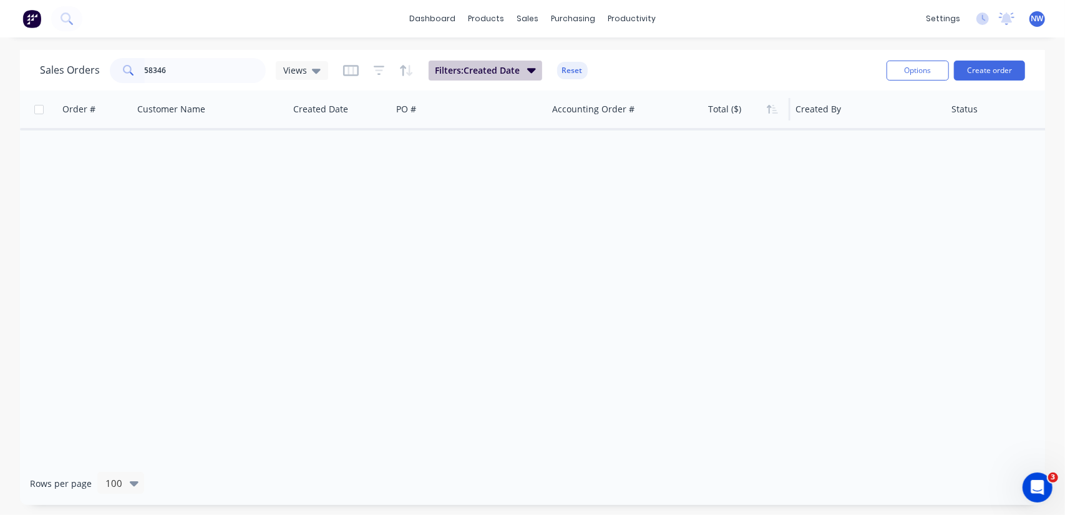
click at [520, 75] on button "Filters: Created Date" at bounding box center [486, 71] width 114 height 20
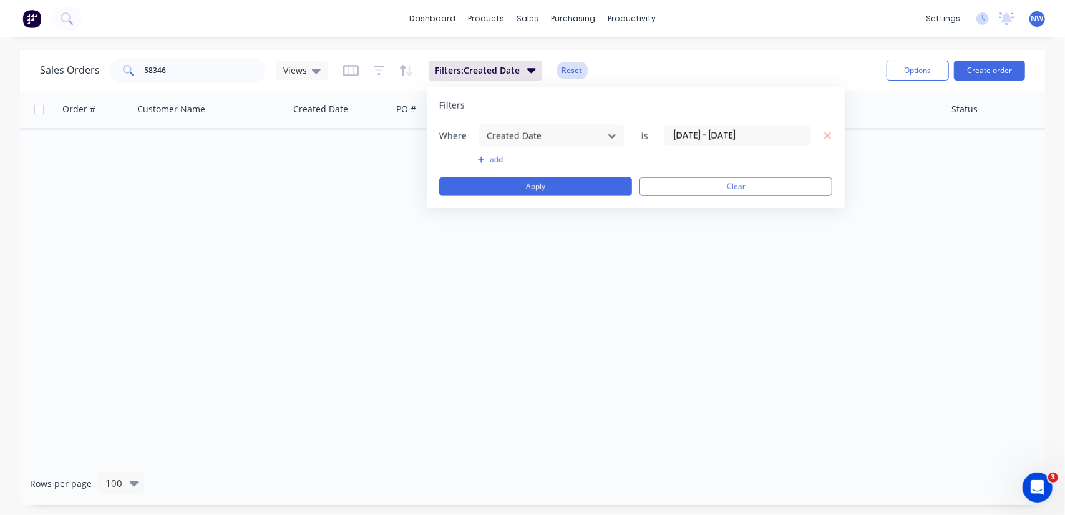
click at [563, 64] on button "Reset" at bounding box center [572, 70] width 31 height 17
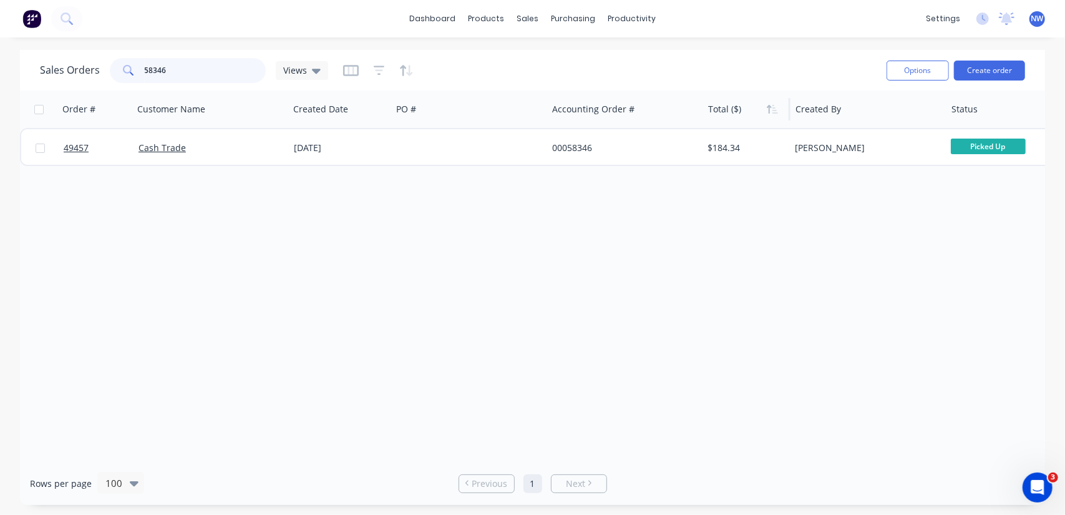
drag, startPoint x: 187, startPoint y: 69, endPoint x: 105, endPoint y: 66, distance: 82.4
click at [105, 66] on div "Sales Orders 58346 Views" at bounding box center [184, 70] width 288 height 25
paste input "00058443"
drag, startPoint x: 195, startPoint y: 64, endPoint x: 4, endPoint y: 58, distance: 190.3
click at [16, 64] on div "Sales Orders 00058443 Views Options Create order Order # Customer Name Created …" at bounding box center [532, 277] width 1065 height 455
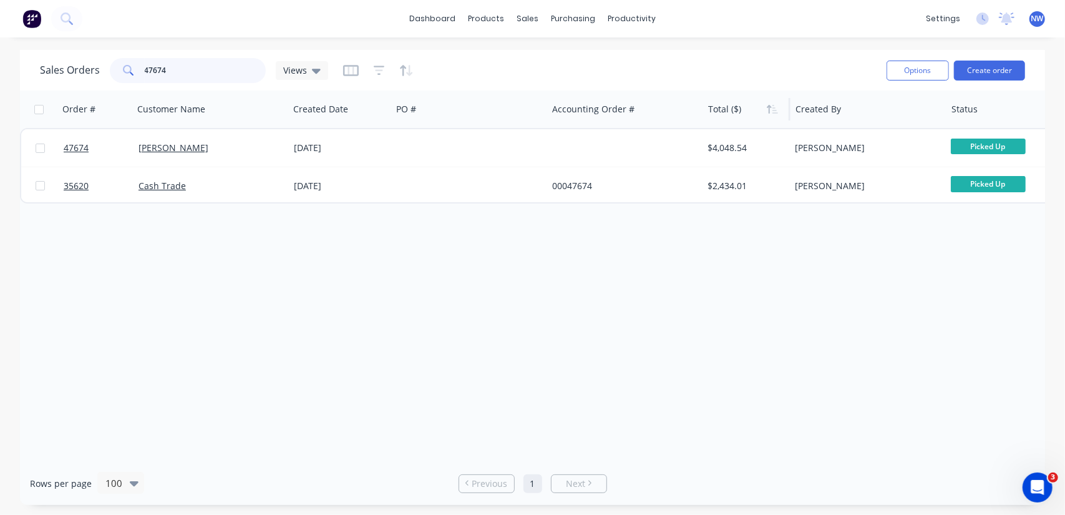
drag, startPoint x: 193, startPoint y: 75, endPoint x: 79, endPoint y: 62, distance: 115.6
click at [79, 67] on div "Sales Orders 47674 Views" at bounding box center [184, 70] width 288 height 25
paste input "9729"
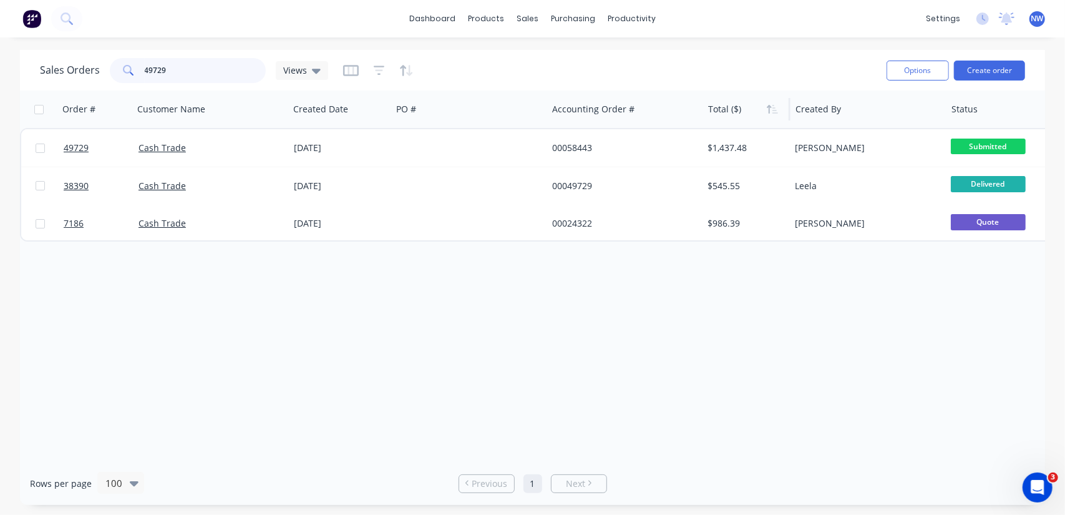
drag, startPoint x: 205, startPoint y: 74, endPoint x: 53, endPoint y: 63, distance: 151.9
click at [53, 63] on div "Sales Orders 49729 Views" at bounding box center [184, 70] width 288 height 25
paste input "0005843"
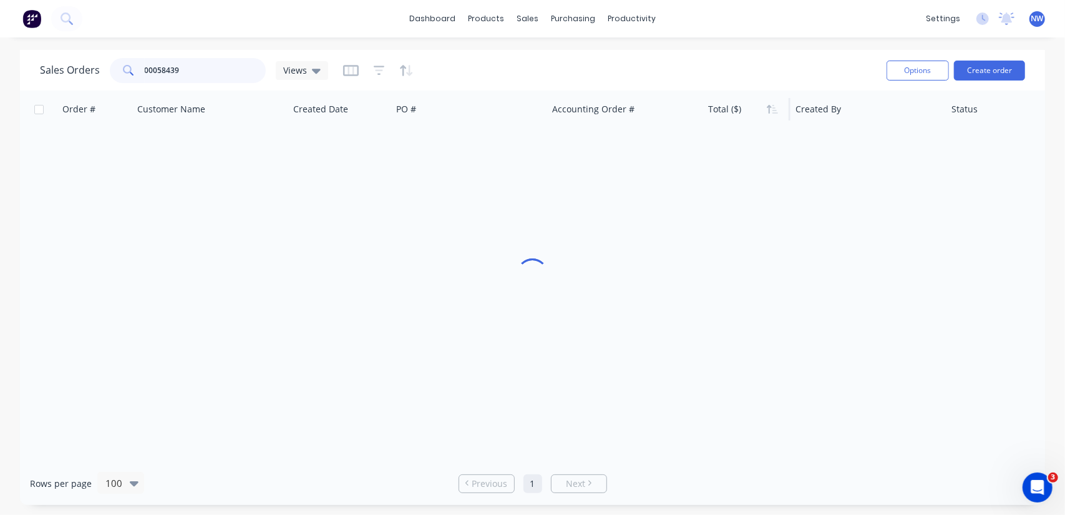
type input "00058439"
click at [202, 69] on input "00058439" at bounding box center [206, 70] width 122 height 25
drag, startPoint x: 211, startPoint y: 77, endPoint x: 27, endPoint y: 56, distance: 185.2
click at [28, 58] on div "Sales Orders 00058439 Views Options Create order" at bounding box center [532, 70] width 1025 height 41
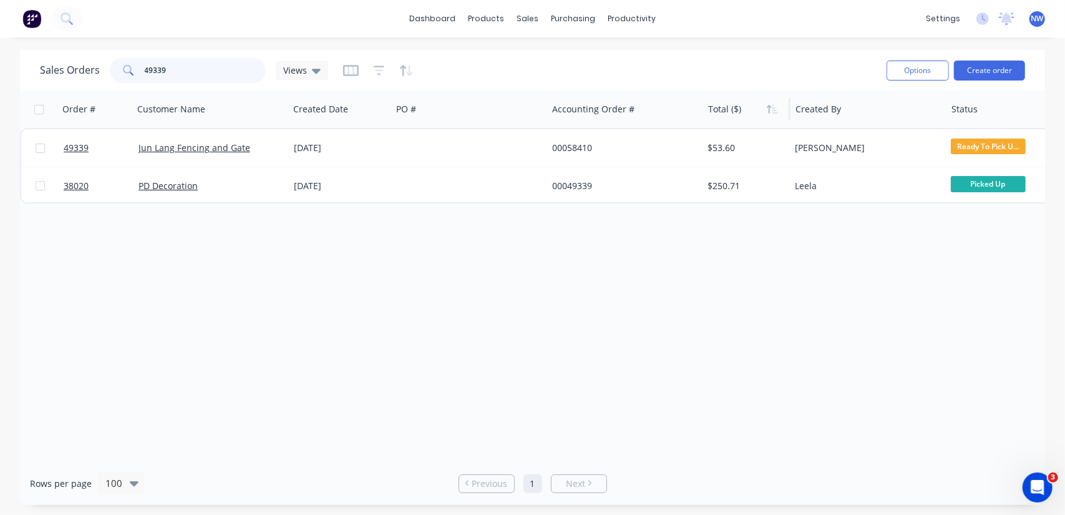
drag, startPoint x: 192, startPoint y: 69, endPoint x: 101, endPoint y: 46, distance: 93.9
click at [104, 47] on div "dashboard products sales purchasing productivity dashboard products Product Cat…" at bounding box center [532, 257] width 1065 height 515
type input "v"
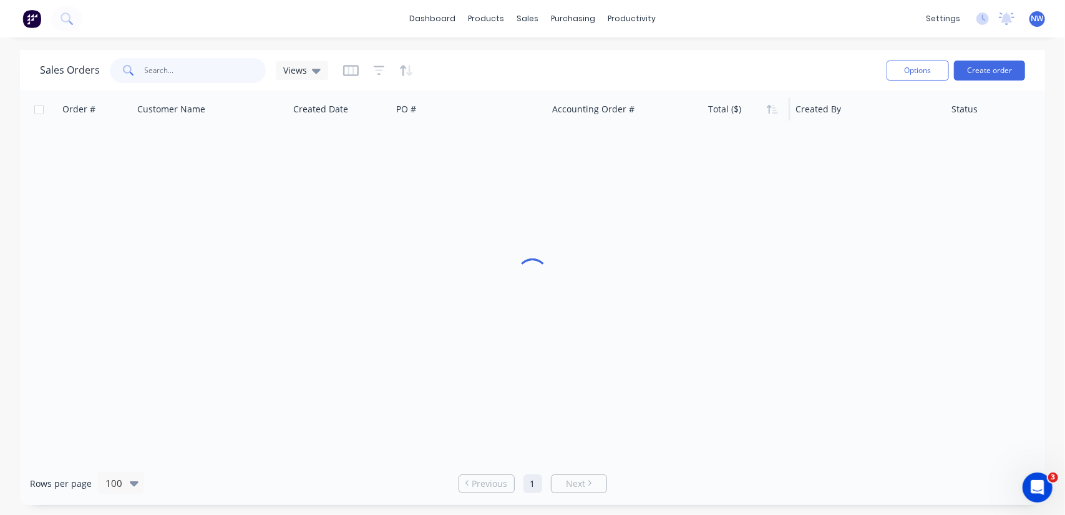
paste input "00058418"
drag, startPoint x: 206, startPoint y: 68, endPoint x: 27, endPoint y: 4, distance: 189.6
click at [0, 69] on div "Sales Orders 00058418 Views Options Create order Order # Customer Name Created …" at bounding box center [532, 277] width 1065 height 455
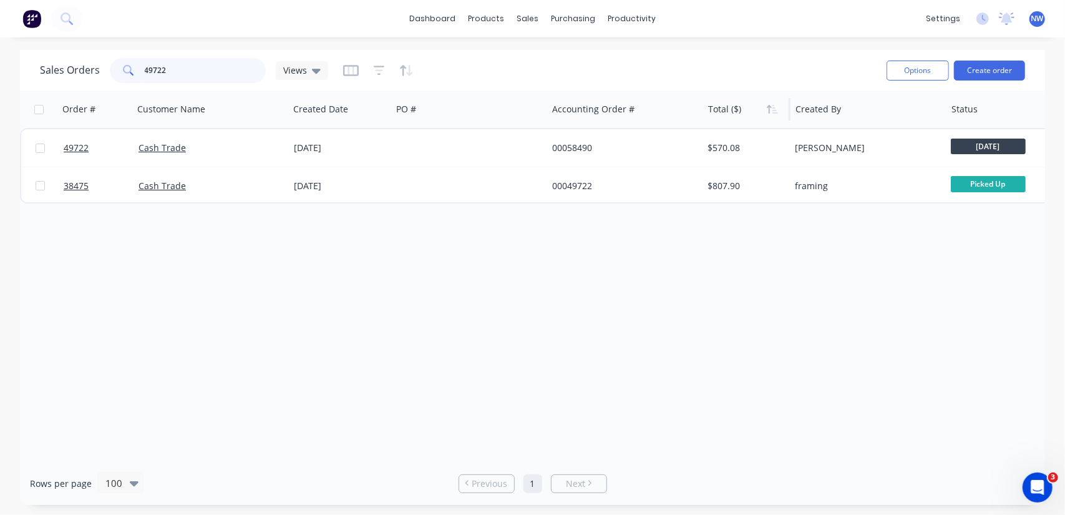
drag, startPoint x: 185, startPoint y: 70, endPoint x: 0, endPoint y: 89, distance: 186.3
click at [0, 114] on div "Sales Orders 49722 Views Options Create order Order # Customer Name Created Dat…" at bounding box center [532, 277] width 1065 height 455
click at [178, 69] on input "49687" at bounding box center [206, 70] width 122 height 25
drag, startPoint x: 168, startPoint y: 68, endPoint x: 0, endPoint y: 62, distance: 168.5
click at [0, 63] on div "Sales Orders 49653 Views Options Create order Order # Customer Name Created Dat…" at bounding box center [532, 277] width 1065 height 455
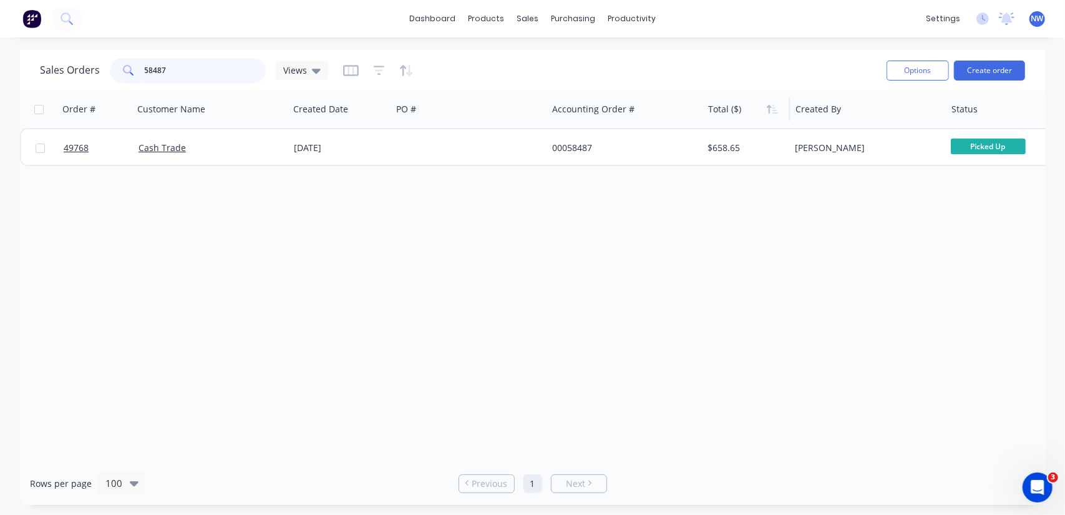
click at [178, 67] on input "58487" at bounding box center [206, 70] width 122 height 25
type input "5"
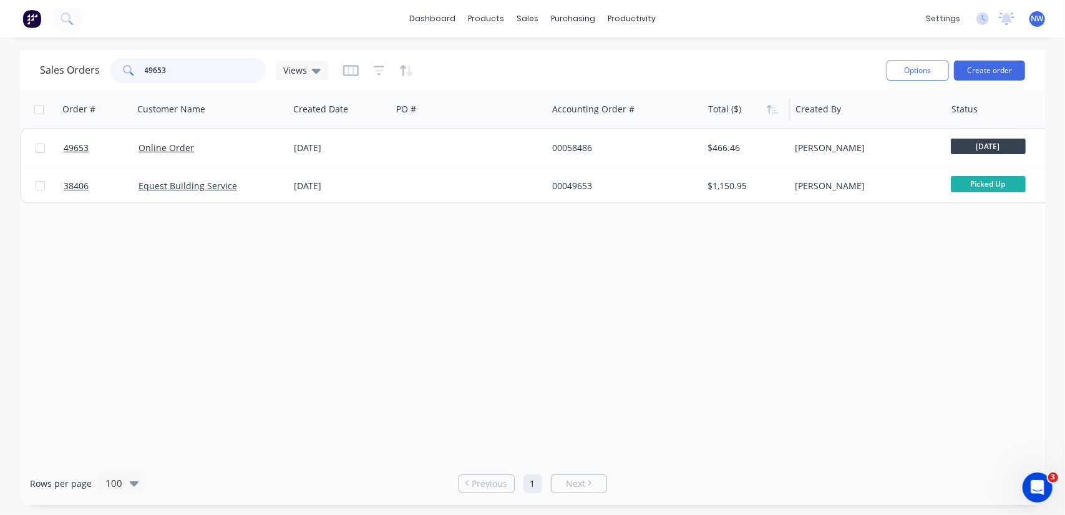
drag, startPoint x: 180, startPoint y: 69, endPoint x: 84, endPoint y: 26, distance: 104.7
click at [56, 58] on div "Sales Orders 49653 Views" at bounding box center [184, 70] width 288 height 25
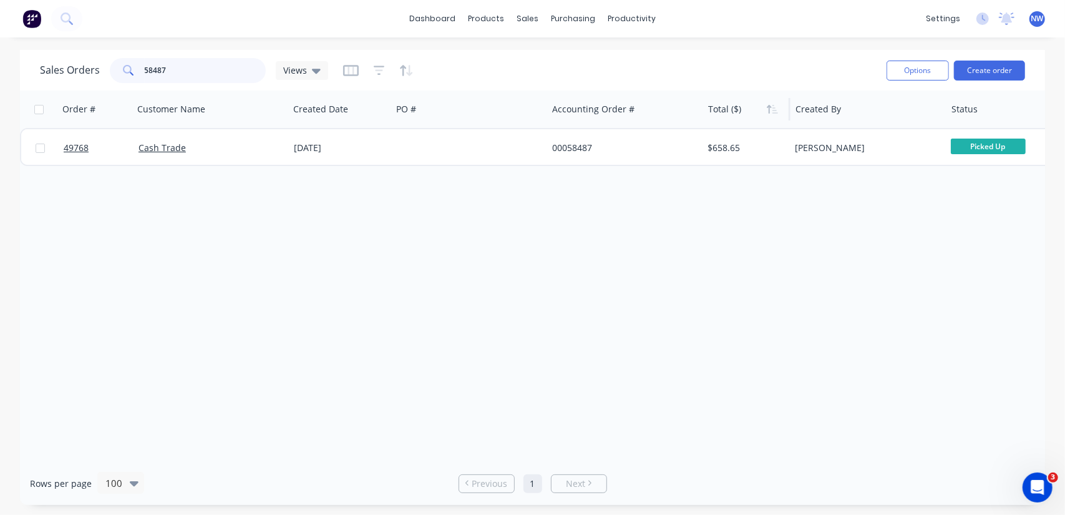
drag, startPoint x: 150, startPoint y: 67, endPoint x: 23, endPoint y: 68, distance: 126.6
click at [29, 67] on div "Sales Orders 58487 Views Options Create order" at bounding box center [532, 70] width 1025 height 41
drag, startPoint x: 180, startPoint y: 70, endPoint x: 74, endPoint y: 51, distance: 108.4
click at [78, 61] on div "Sales Orders 466.46 Views" at bounding box center [184, 70] width 288 height 25
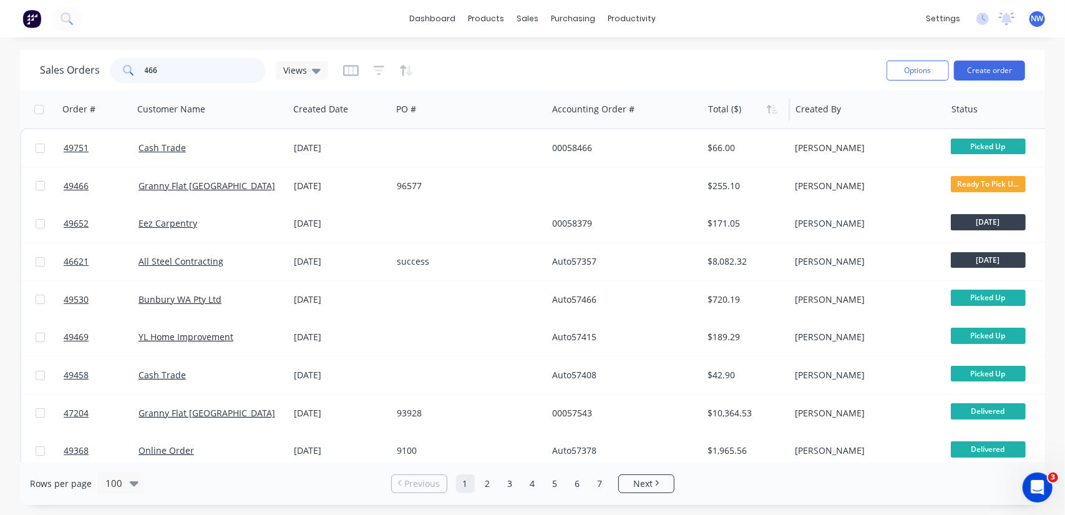
click at [182, 65] on input "466" at bounding box center [206, 70] width 122 height 25
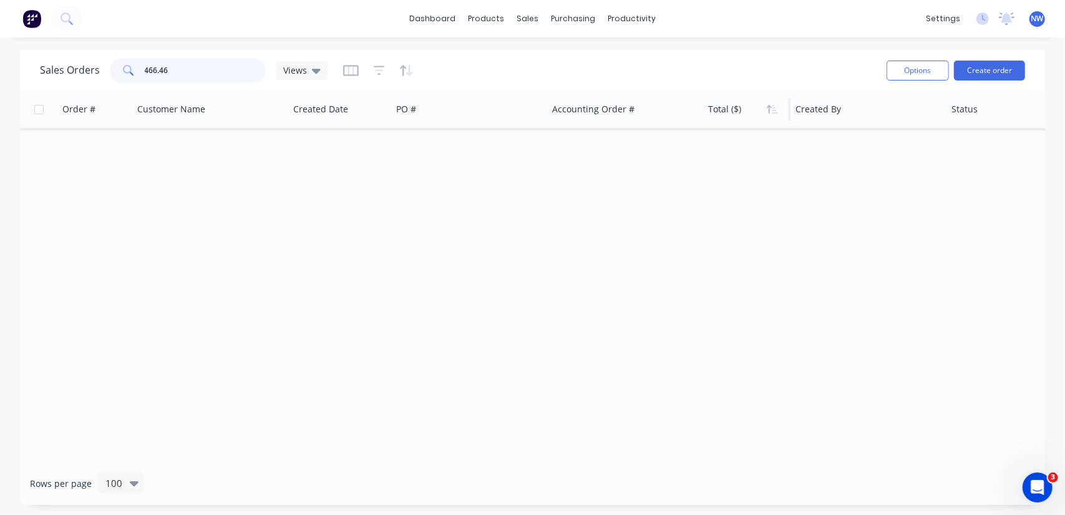
drag, startPoint x: 167, startPoint y: 69, endPoint x: 65, endPoint y: 79, distance: 102.2
click at [65, 79] on div "Sales Orders 466.46 Views" at bounding box center [184, 70] width 288 height 25
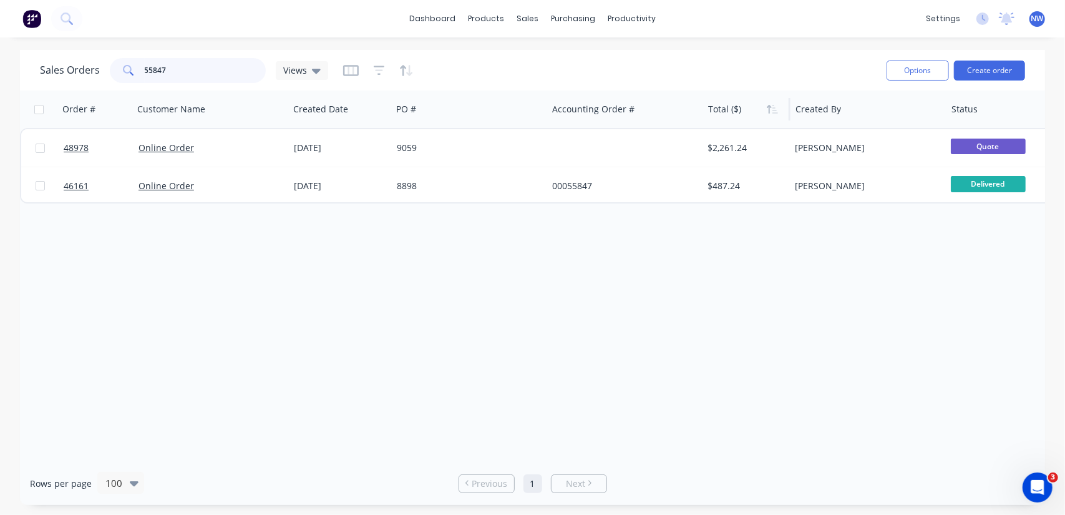
drag, startPoint x: 193, startPoint y: 74, endPoint x: 28, endPoint y: 36, distance: 169.8
click at [0, 67] on div "Sales Orders 55847 Views Options Create order Order # Customer Name Created Dat…" at bounding box center [532, 277] width 1065 height 455
click at [88, 65] on h1 "Sales Orders" at bounding box center [70, 70] width 60 height 12
drag, startPoint x: 182, startPoint y: 70, endPoint x: 70, endPoint y: 41, distance: 115.3
click at [42, 70] on div "Sales Orders 49653 Views" at bounding box center [184, 70] width 288 height 25
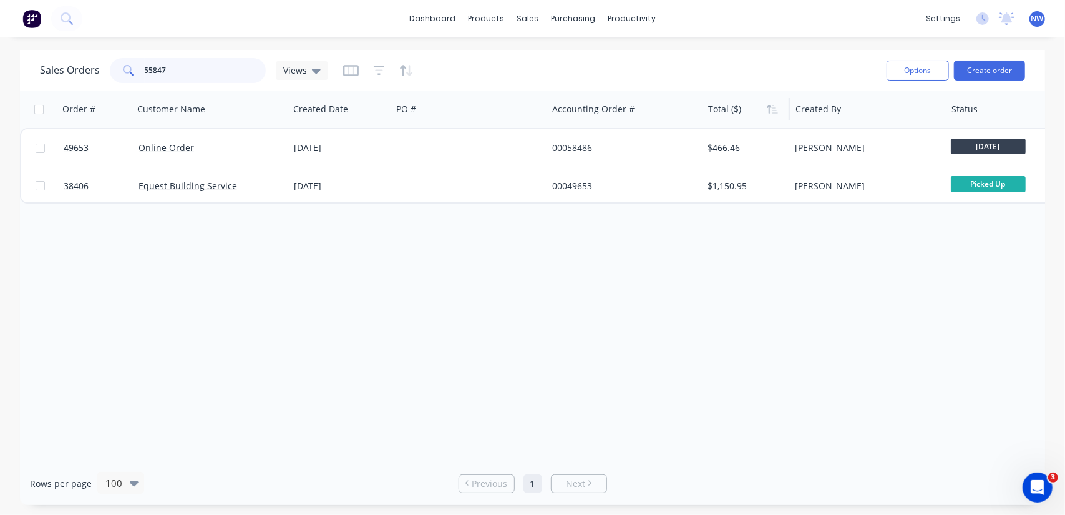
type input "55847"
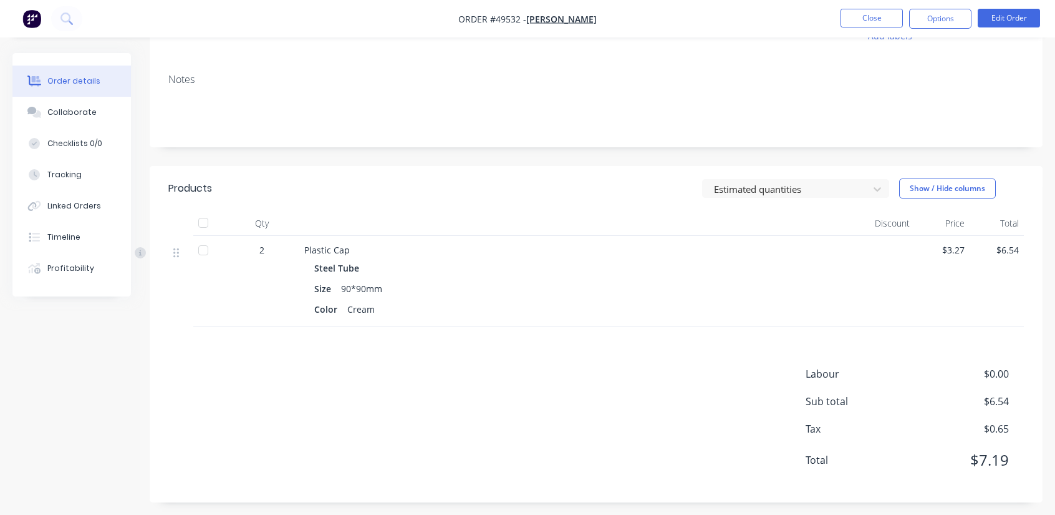
scroll to position [152, 0]
